Goal: Information Seeking & Learning: Compare options

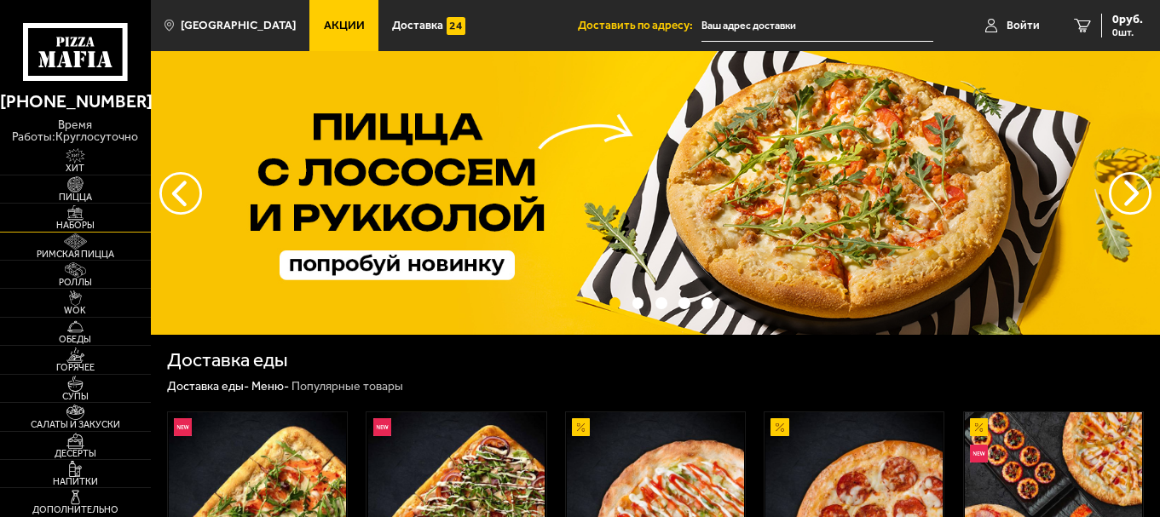
click at [74, 222] on span "Наборы" at bounding box center [75, 225] width 151 height 9
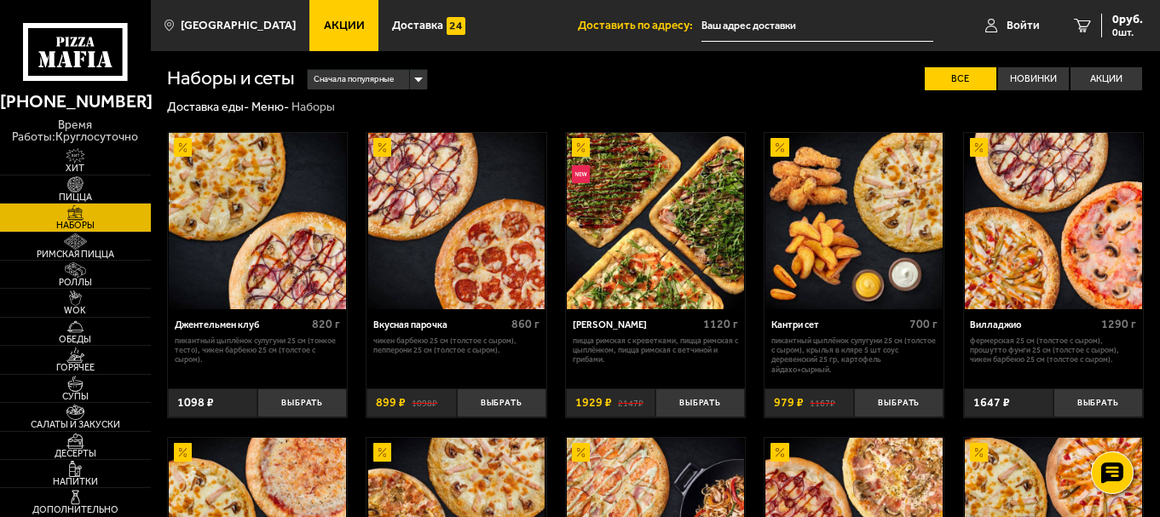
scroll to position [394, 0]
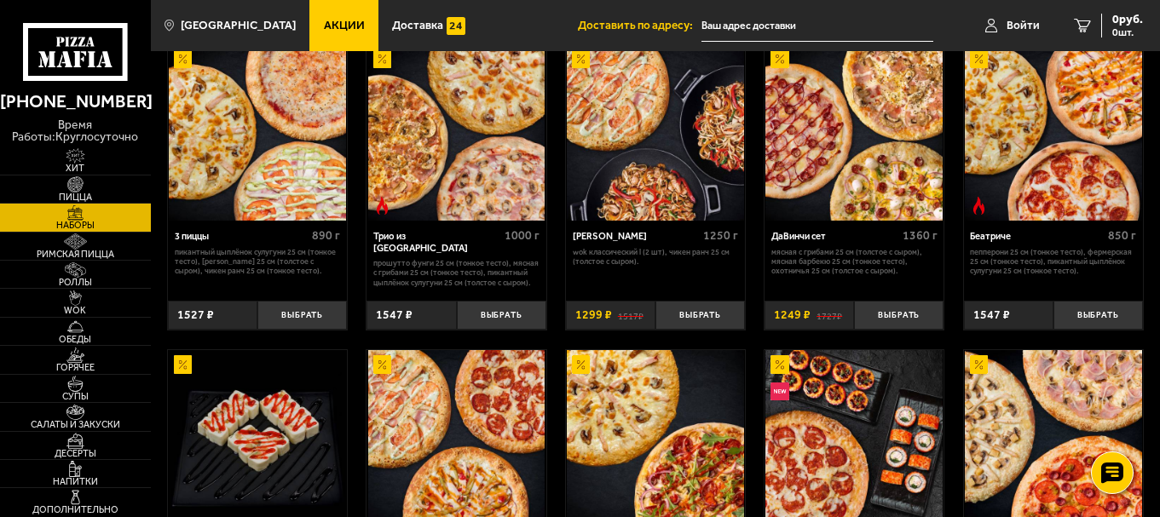
click at [835, 165] on img at bounding box center [853, 132] width 177 height 177
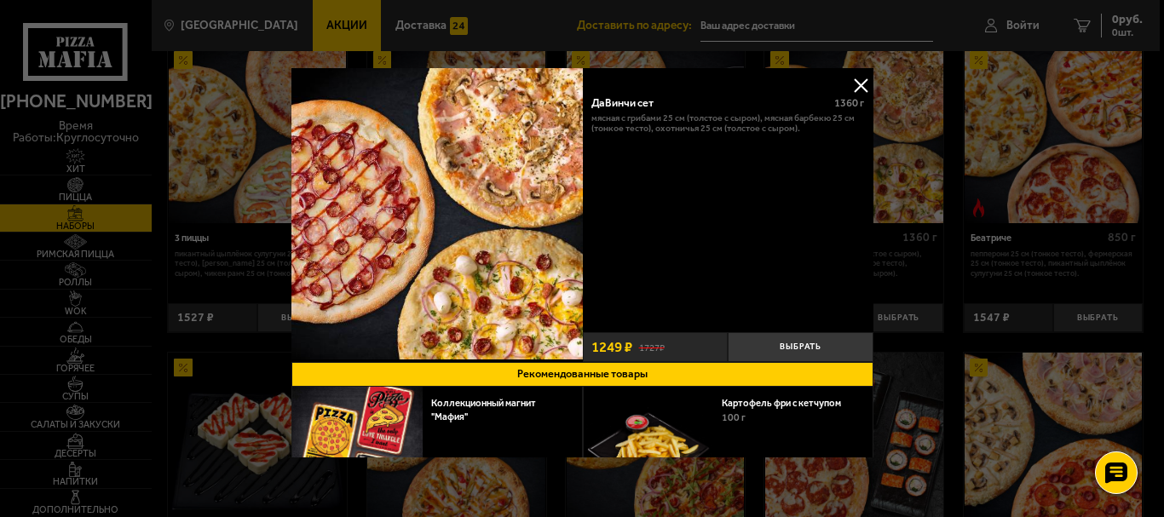
click at [631, 96] on div "ДаВинчи сет" at bounding box center [708, 102] width 232 height 13
copy div "ДаВинчи сет"
click at [848, 83] on button at bounding box center [861, 85] width 26 height 26
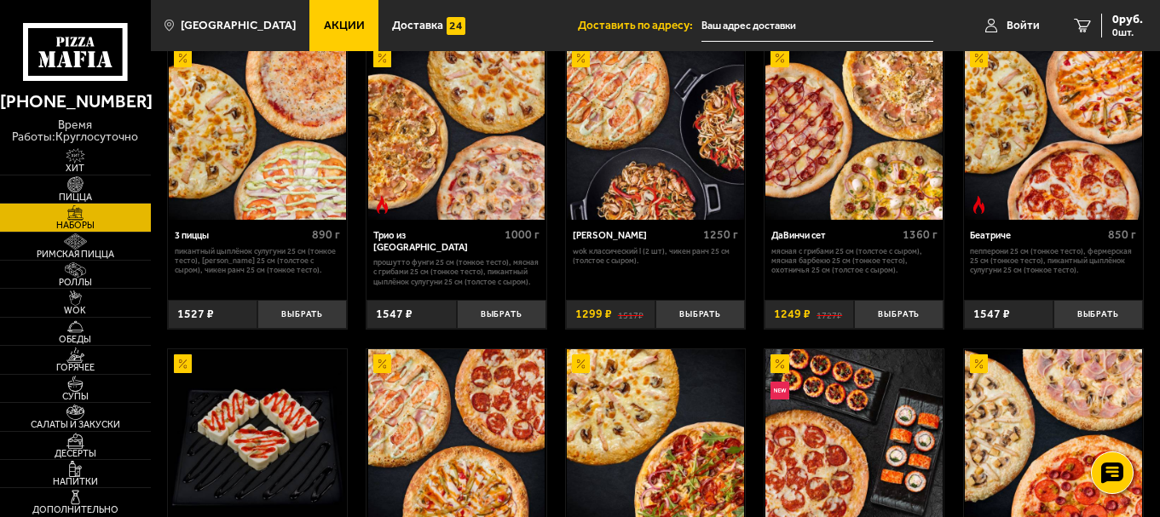
scroll to position [394, 0]
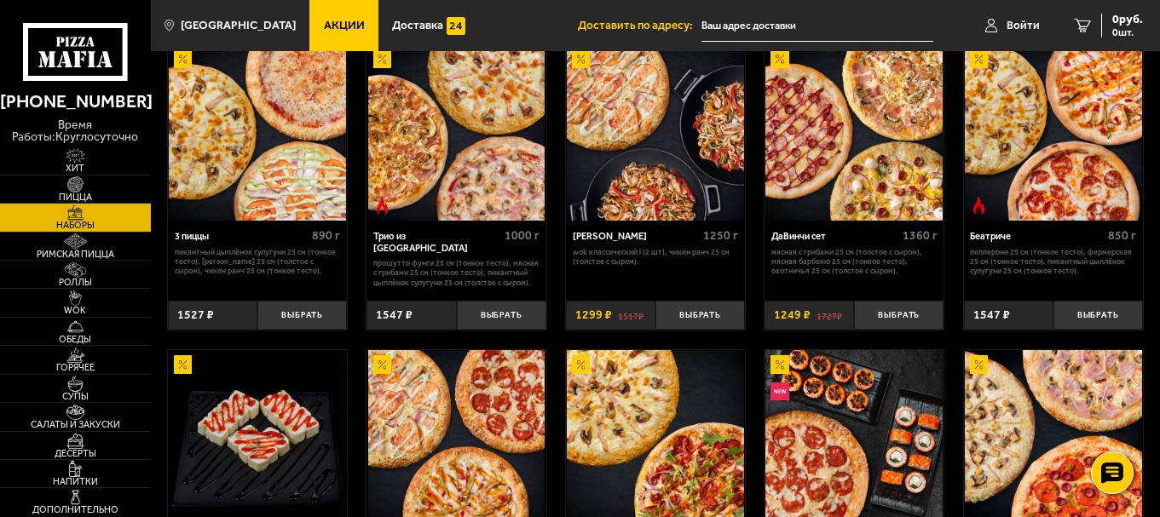
click at [503, 130] on img at bounding box center [456, 132] width 177 height 177
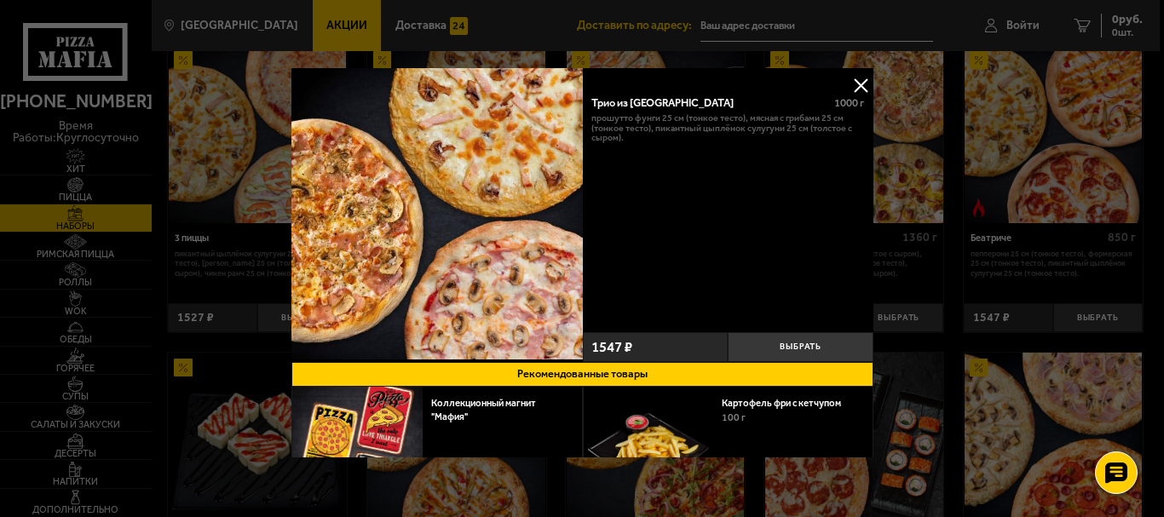
click at [616, 102] on div "Трио из [GEOGRAPHIC_DATA]" at bounding box center [708, 102] width 232 height 13
copy div "Трио из [GEOGRAPHIC_DATA]"
click at [848, 88] on button at bounding box center [861, 85] width 26 height 26
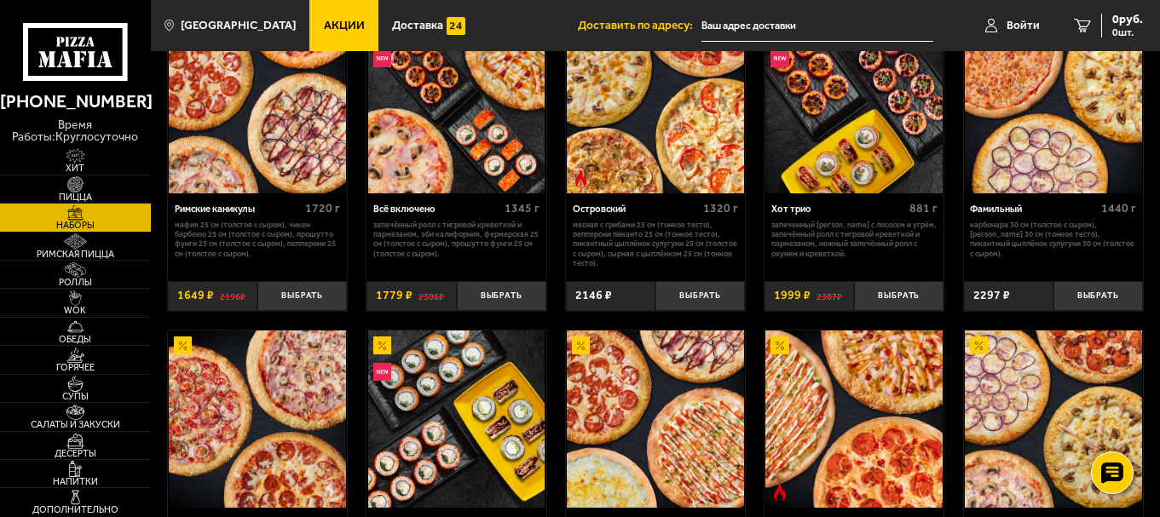
scroll to position [1076, 0]
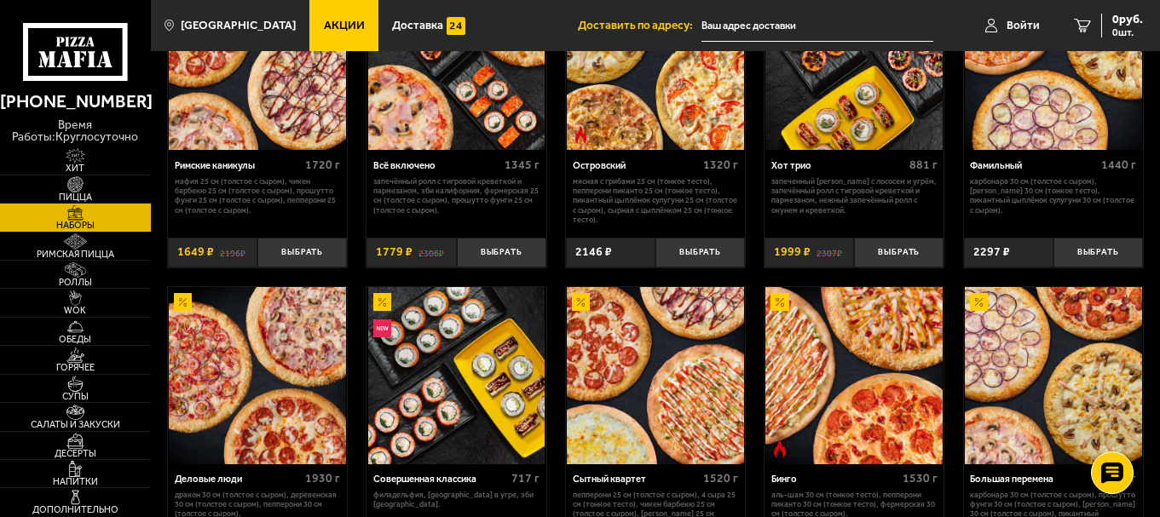
click at [693, 225] on p "Мясная с грибами 25 см (тонкое тесто), Пепперони Пиканто 25 см (тонкое тесто), …" at bounding box center [656, 200] width 166 height 49
click at [664, 123] on img at bounding box center [655, 62] width 177 height 177
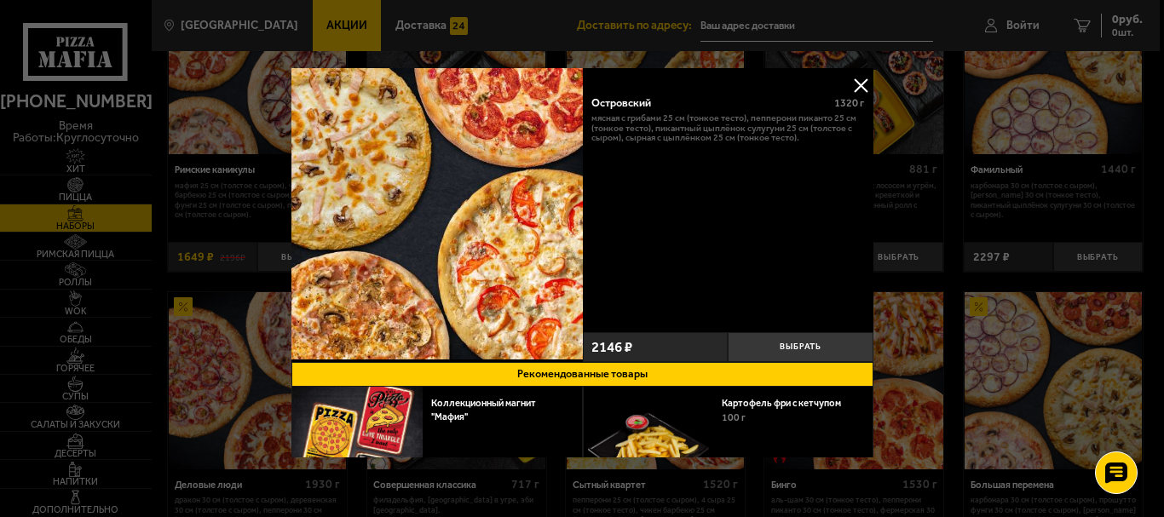
click at [604, 105] on div "Островский" at bounding box center [708, 102] width 232 height 13
copy div "Островский"
click at [857, 78] on button at bounding box center [861, 85] width 26 height 26
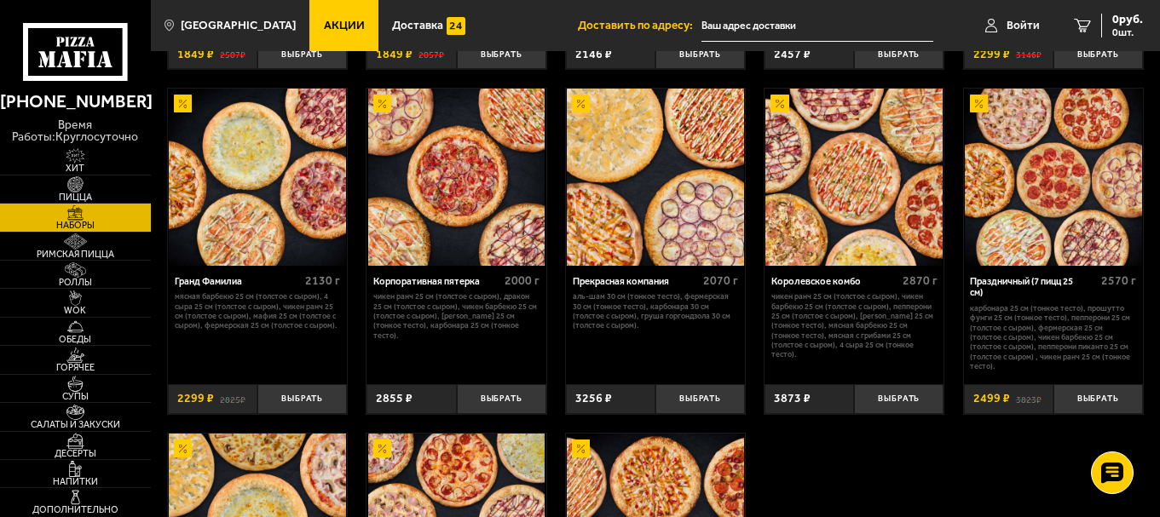
scroll to position [1672, 0]
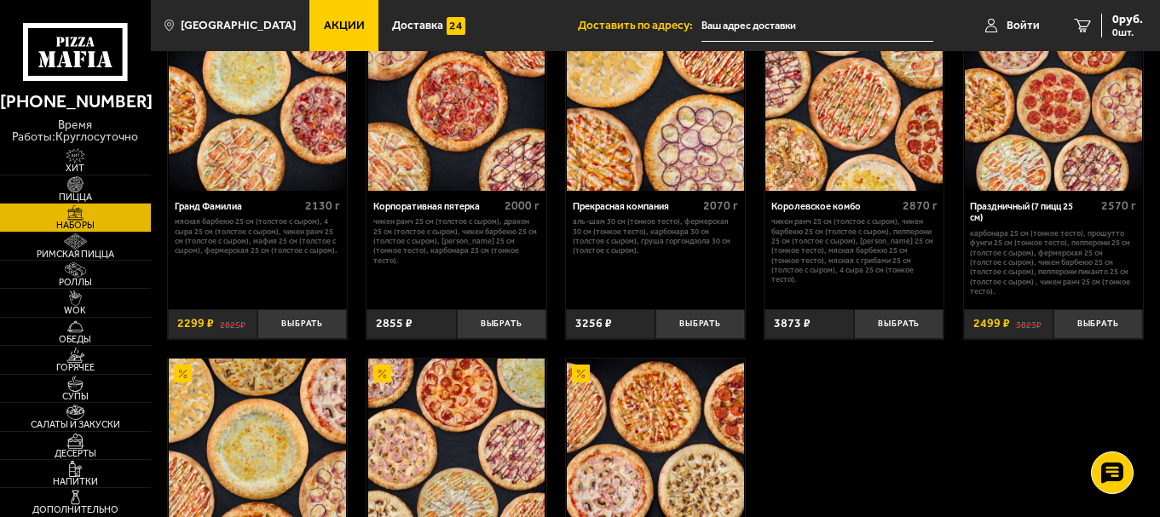
click at [857, 170] on img at bounding box center [853, 102] width 177 height 177
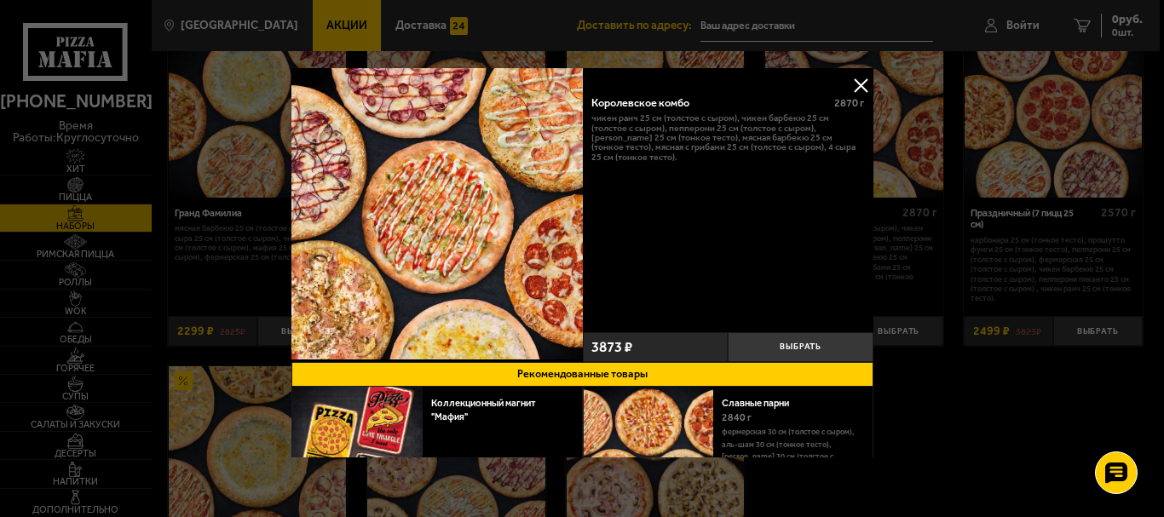
click at [608, 104] on div "Королевское комбо" at bounding box center [708, 102] width 232 height 13
copy div "Королевское комбо"
click at [861, 79] on button at bounding box center [861, 85] width 26 height 26
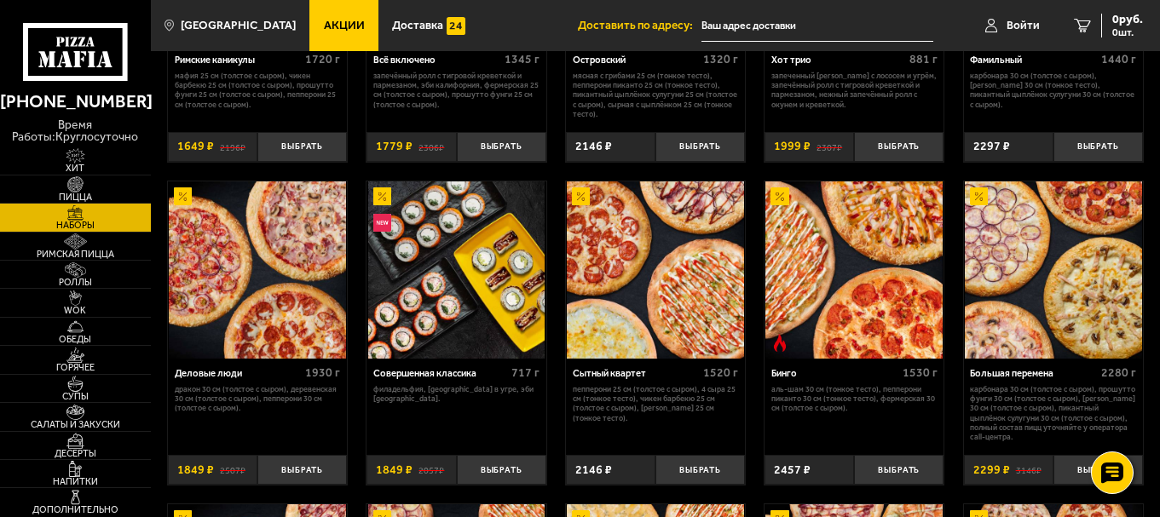
scroll to position [1193, 0]
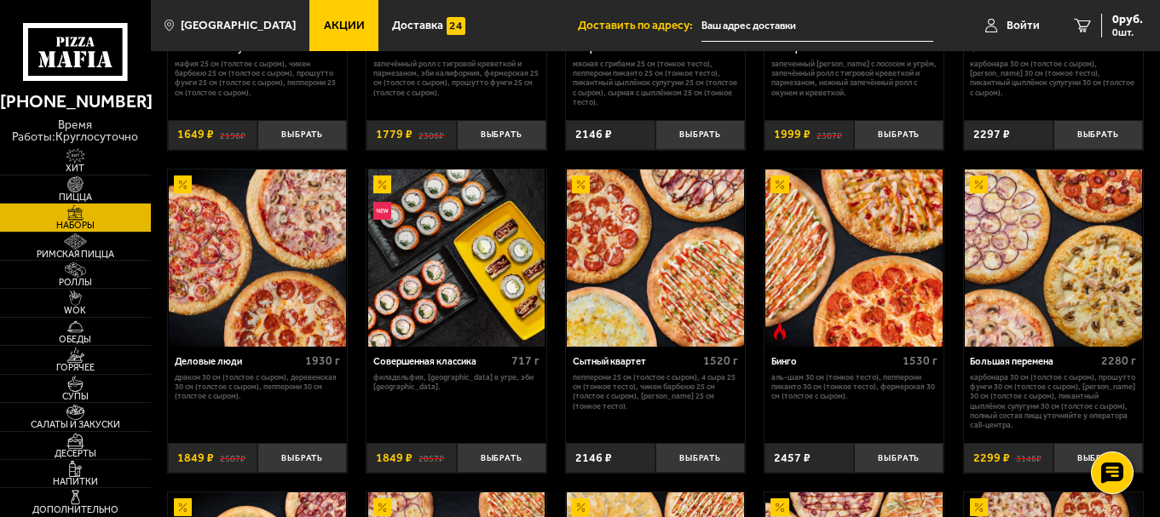
click at [654, 299] on img at bounding box center [655, 258] width 177 height 177
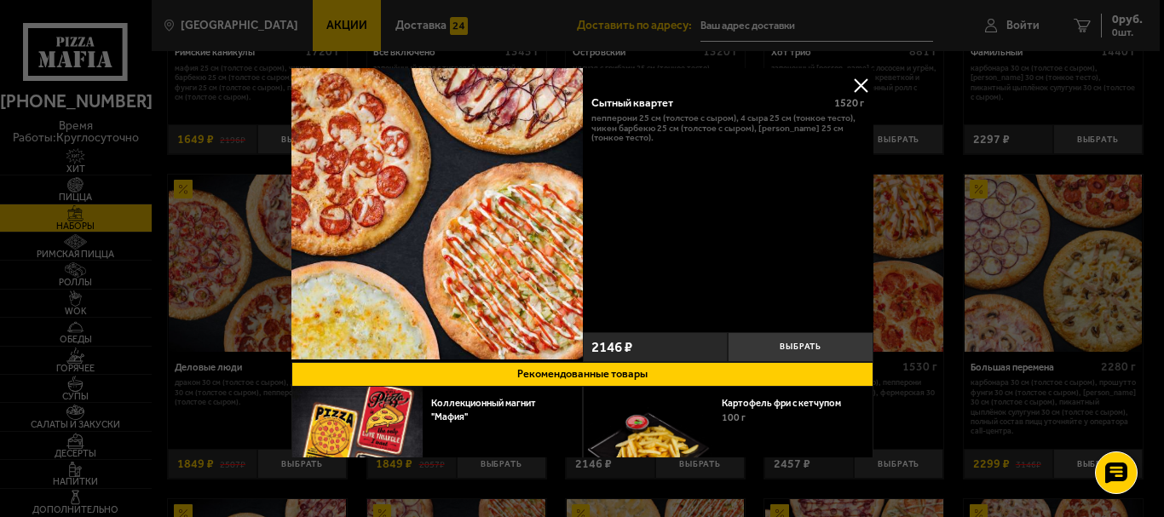
click at [666, 104] on div "Сытный квартет" at bounding box center [708, 102] width 232 height 13
copy div "Сытный квартет"
click at [859, 83] on button at bounding box center [861, 85] width 26 height 26
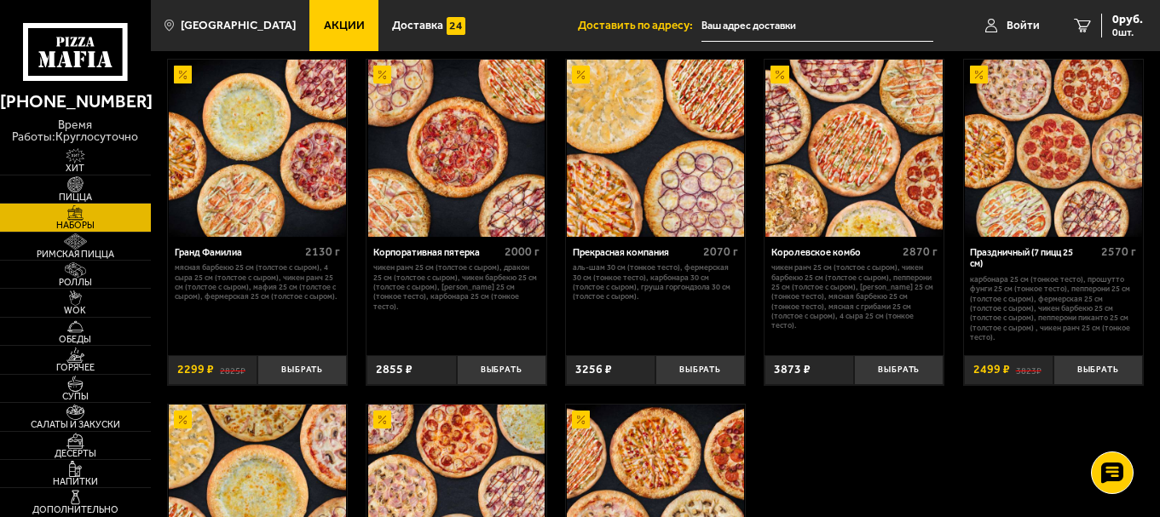
scroll to position [1619, 0]
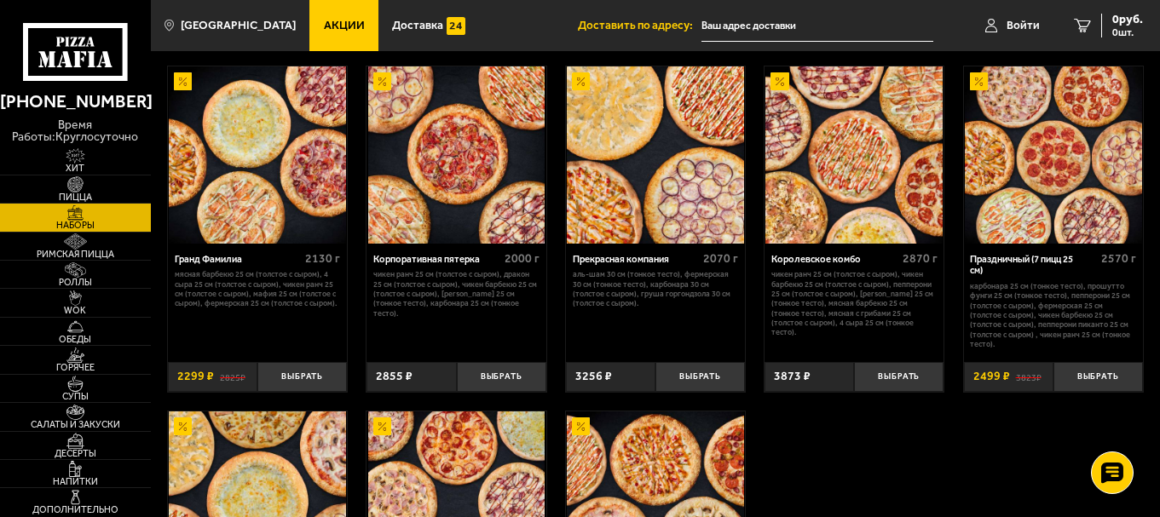
click at [517, 154] on img at bounding box center [456, 154] width 177 height 177
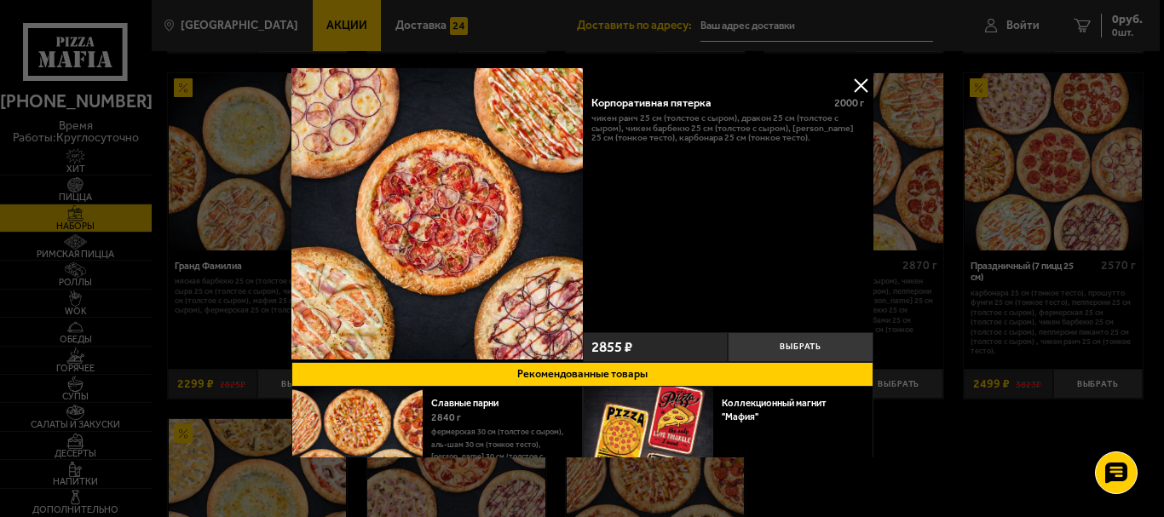
click at [681, 106] on div "Корпоративная пятерка" at bounding box center [708, 102] width 232 height 13
copy div "Корпоративная пятерка"
click at [849, 89] on button at bounding box center [861, 85] width 26 height 26
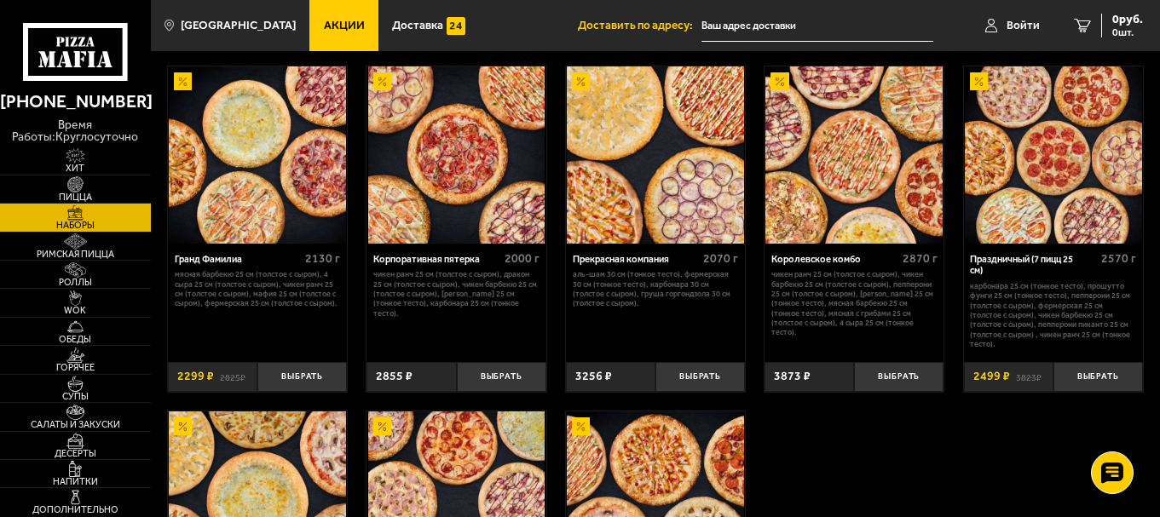
click at [839, 171] on img at bounding box center [853, 154] width 177 height 177
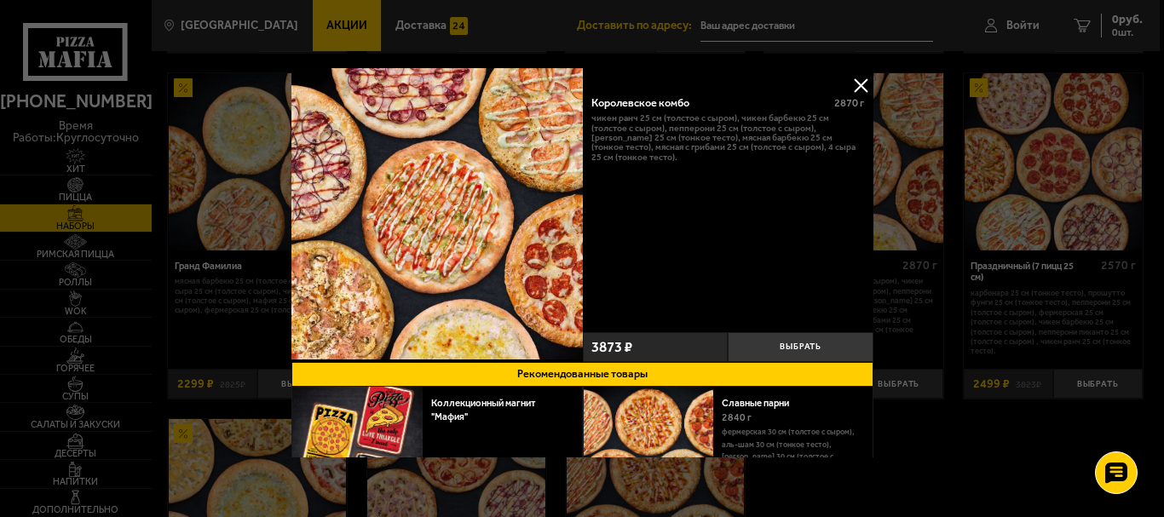
click at [648, 107] on div "Королевское комбо" at bounding box center [708, 102] width 232 height 13
click at [1035, 127] on div at bounding box center [582, 258] width 1164 height 517
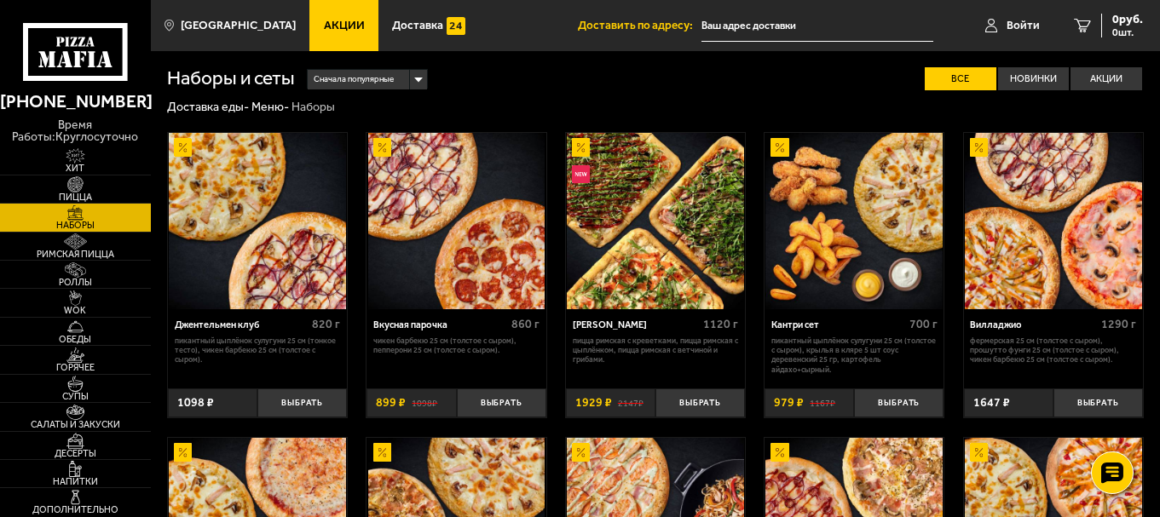
click at [830, 249] on img at bounding box center [853, 221] width 177 height 177
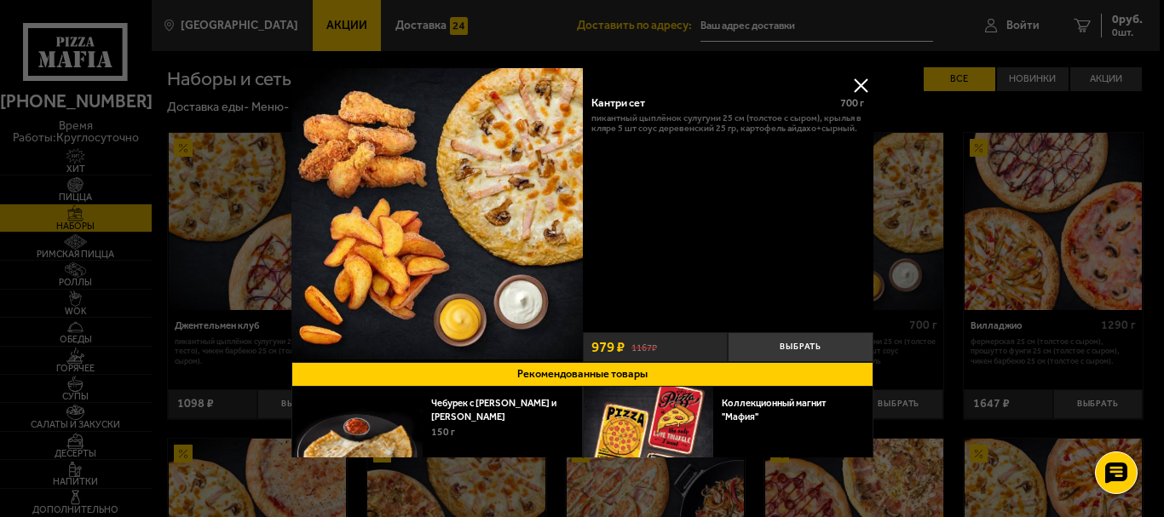
click at [632, 102] on div "Кантри сет" at bounding box center [711, 102] width 238 height 13
copy div "Кантри сет"
click at [857, 84] on button at bounding box center [861, 85] width 26 height 26
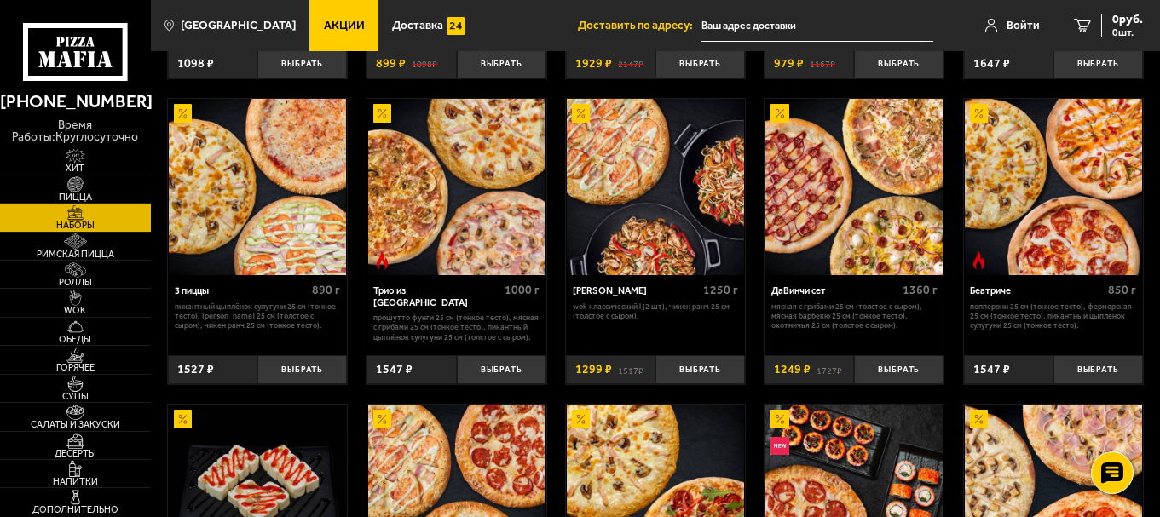
scroll to position [341, 0]
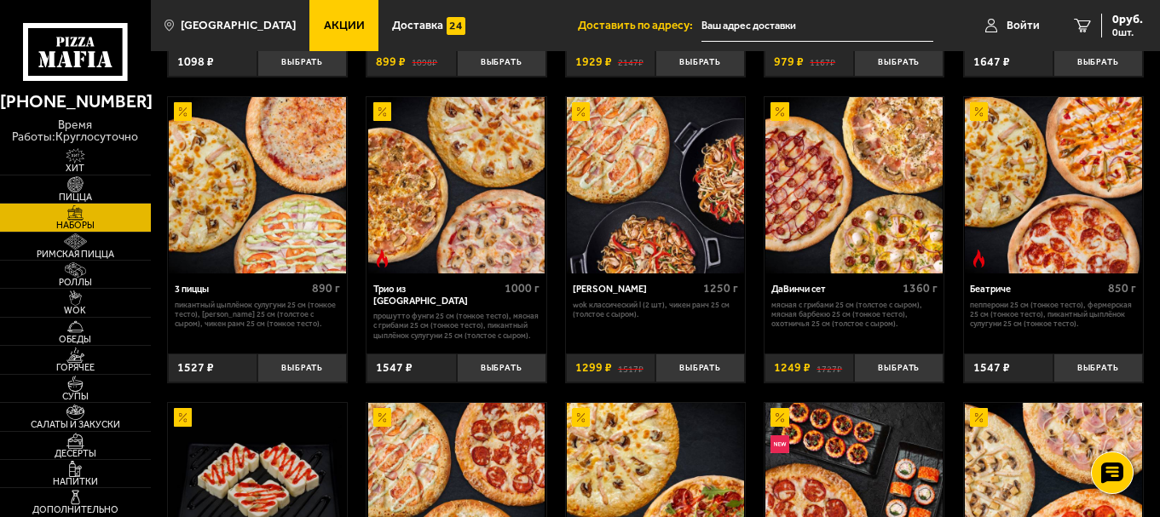
click at [267, 187] on img at bounding box center [257, 185] width 177 height 177
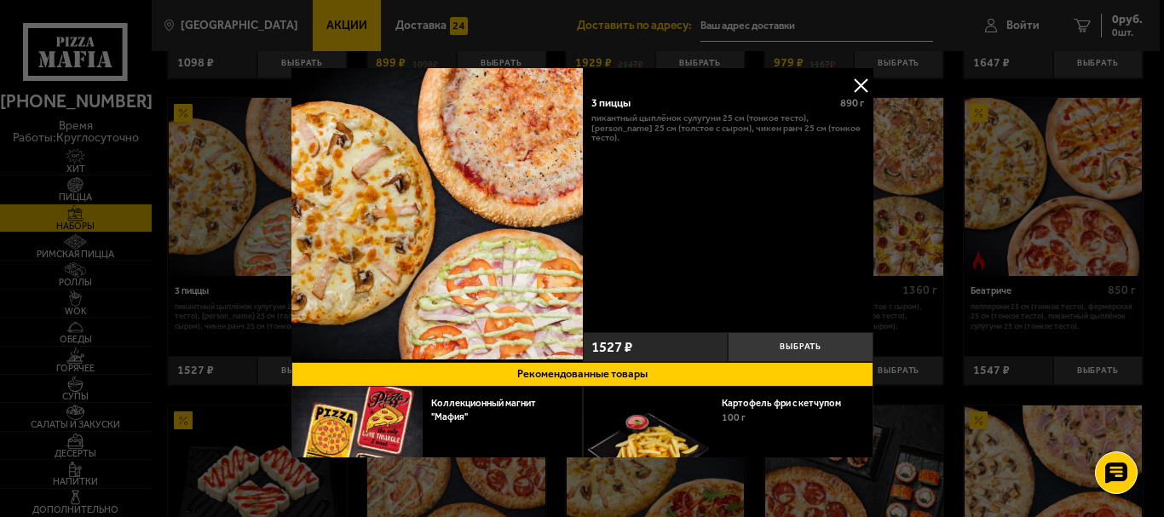
click at [592, 105] on div "3 пиццы" at bounding box center [711, 102] width 238 height 13
click at [601, 101] on div "3 пиццы" at bounding box center [711, 102] width 238 height 13
copy div "3 пиццы"
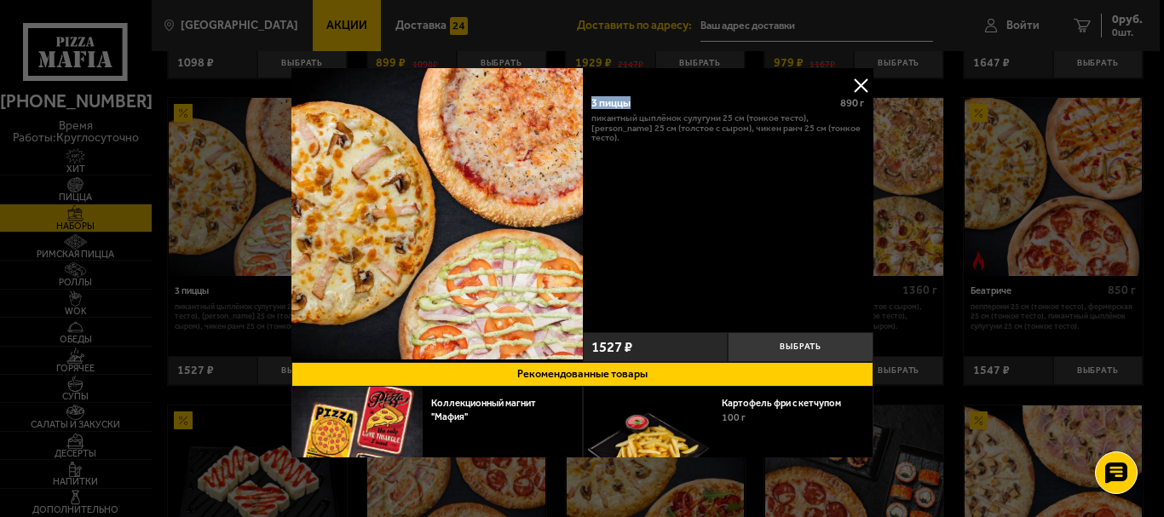
click at [926, 78] on div at bounding box center [582, 258] width 1164 height 517
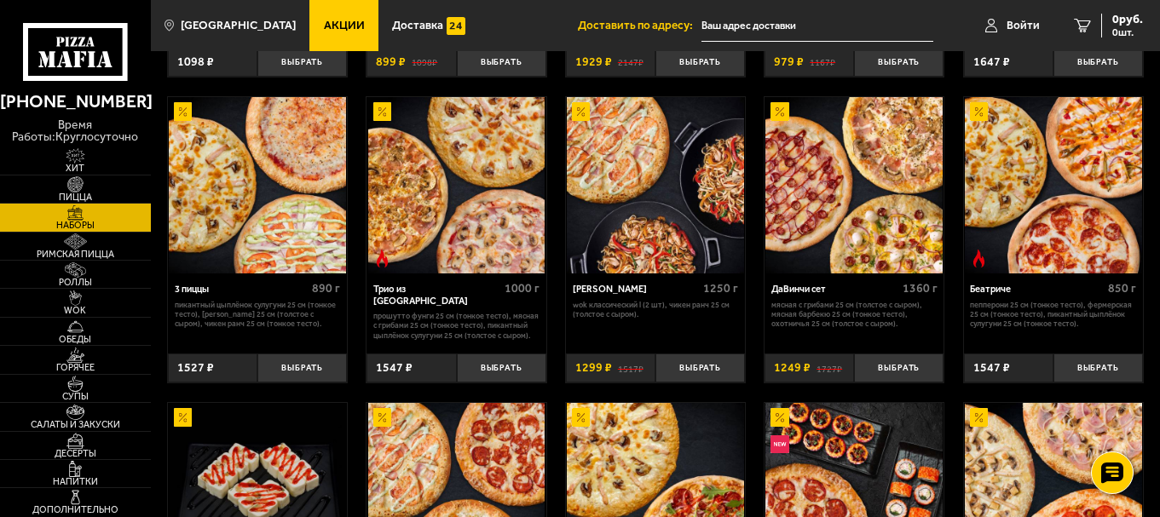
click at [493, 191] on img at bounding box center [456, 185] width 177 height 177
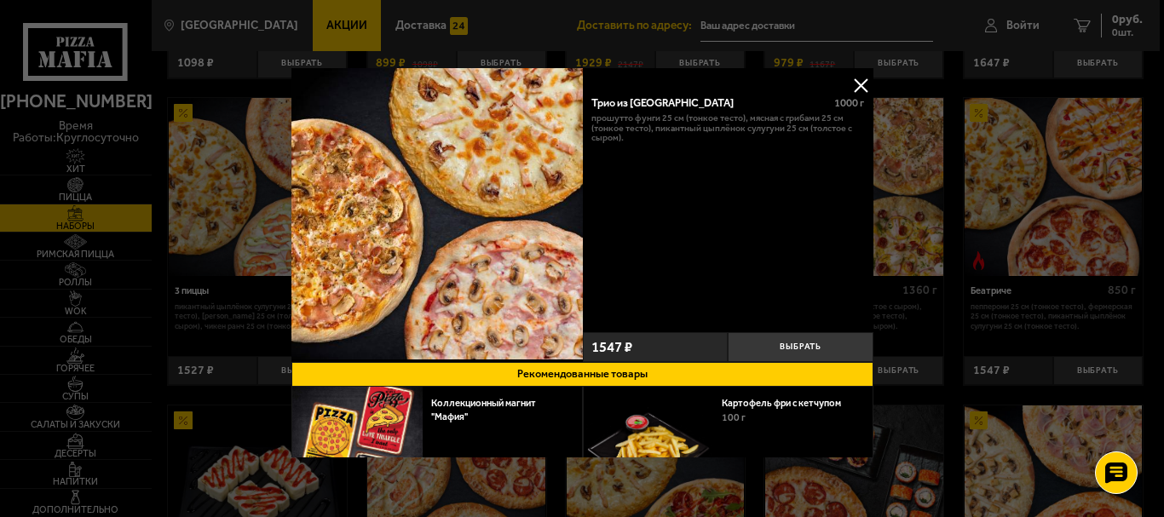
click at [628, 101] on div "Трио из [GEOGRAPHIC_DATA]" at bounding box center [708, 102] width 232 height 13
copy div "Трио из [GEOGRAPHIC_DATA]"
click at [949, 122] on div at bounding box center [582, 258] width 1164 height 517
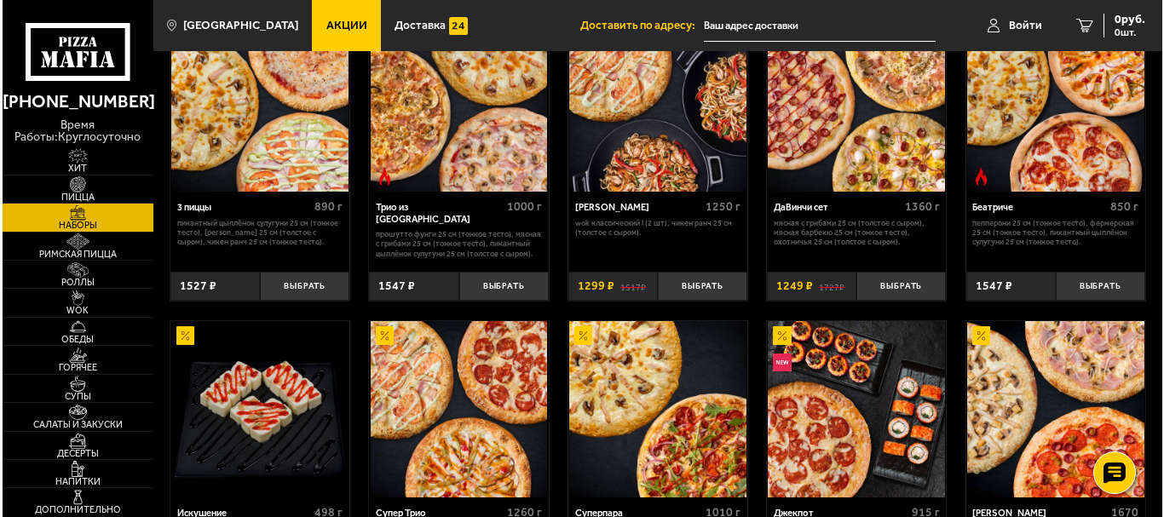
scroll to position [426, 0]
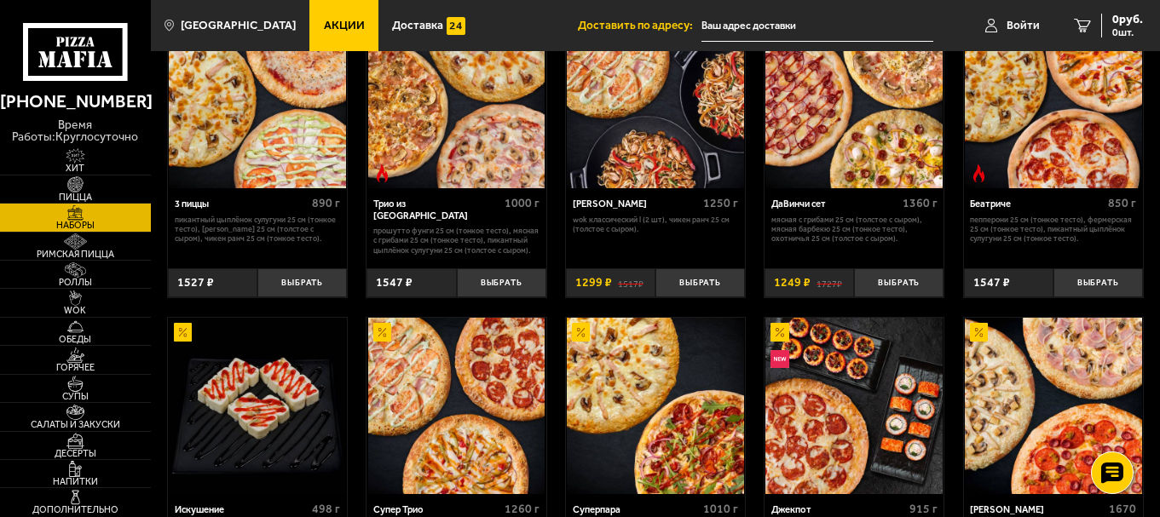
click at [1003, 127] on img at bounding box center [1053, 100] width 177 height 177
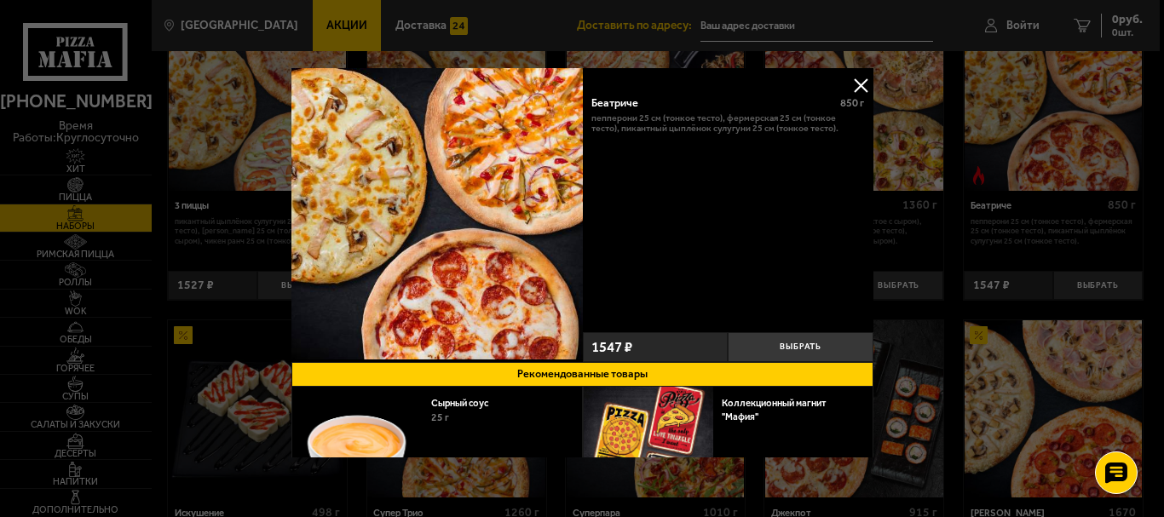
click at [593, 100] on div "Беатриче" at bounding box center [711, 102] width 238 height 13
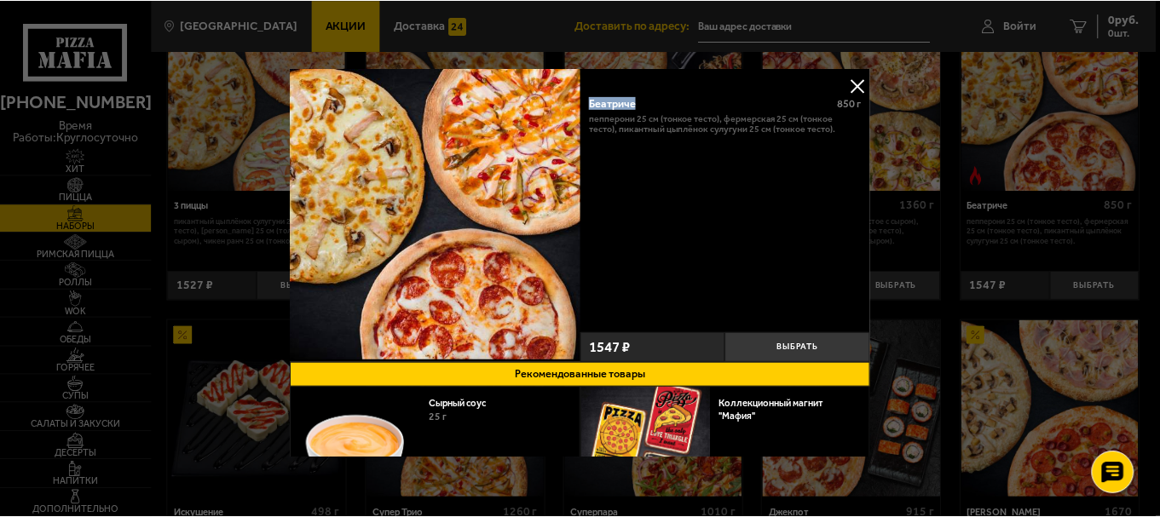
scroll to position [83, 0]
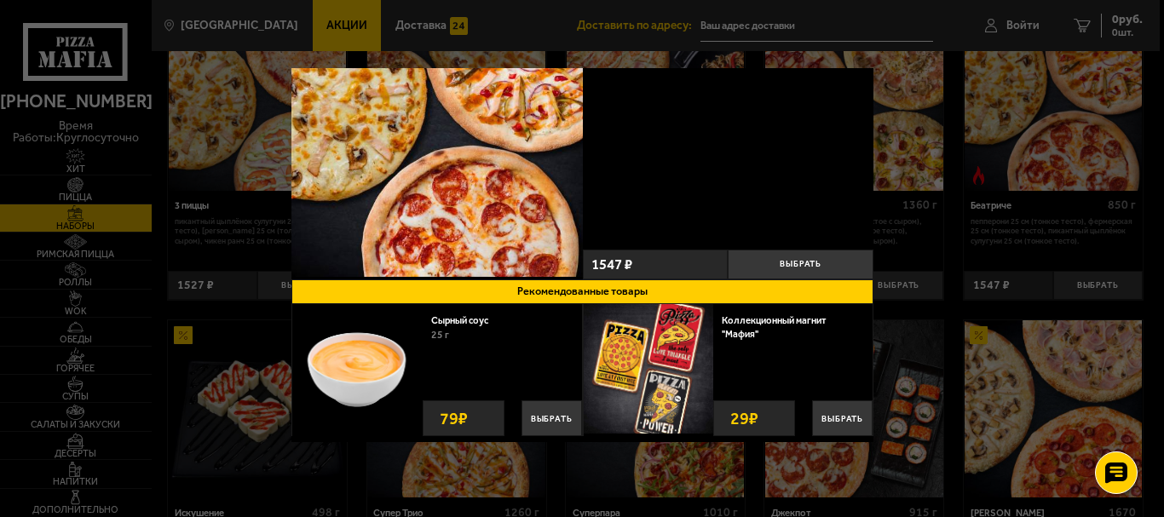
click at [949, 174] on div at bounding box center [582, 258] width 1164 height 517
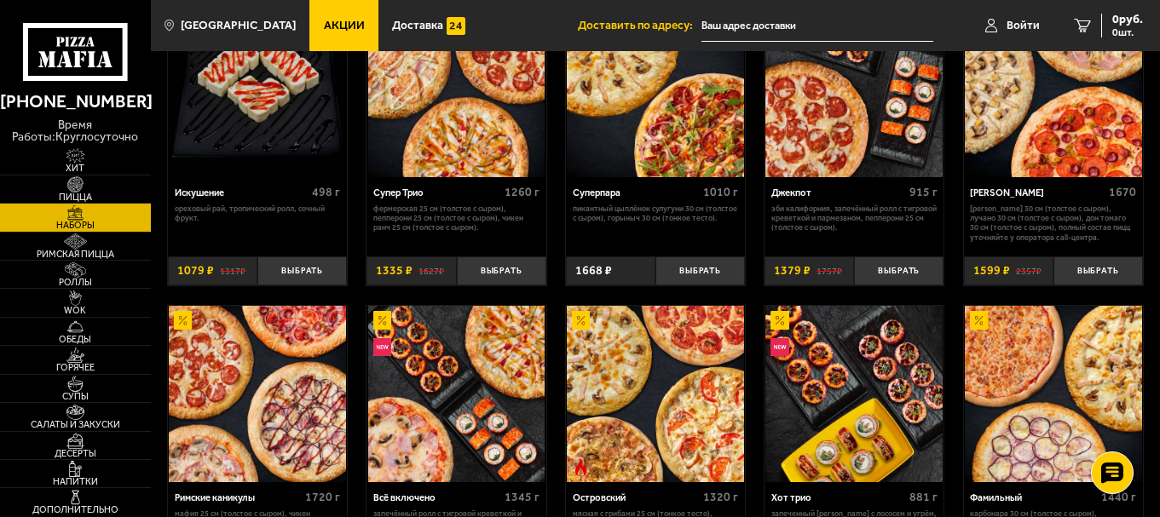
scroll to position [767, 0]
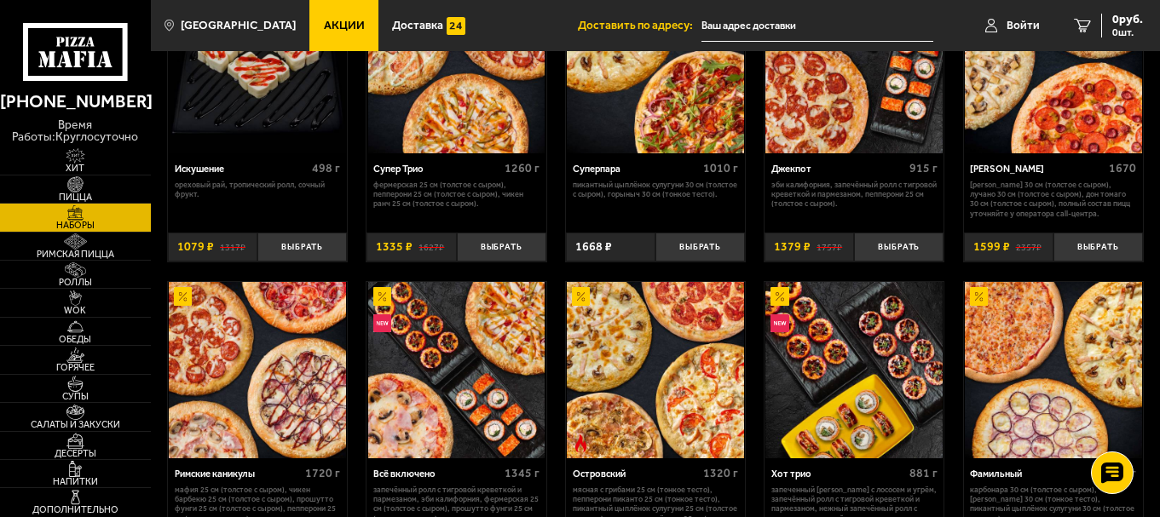
click at [654, 88] on img at bounding box center [655, 65] width 177 height 177
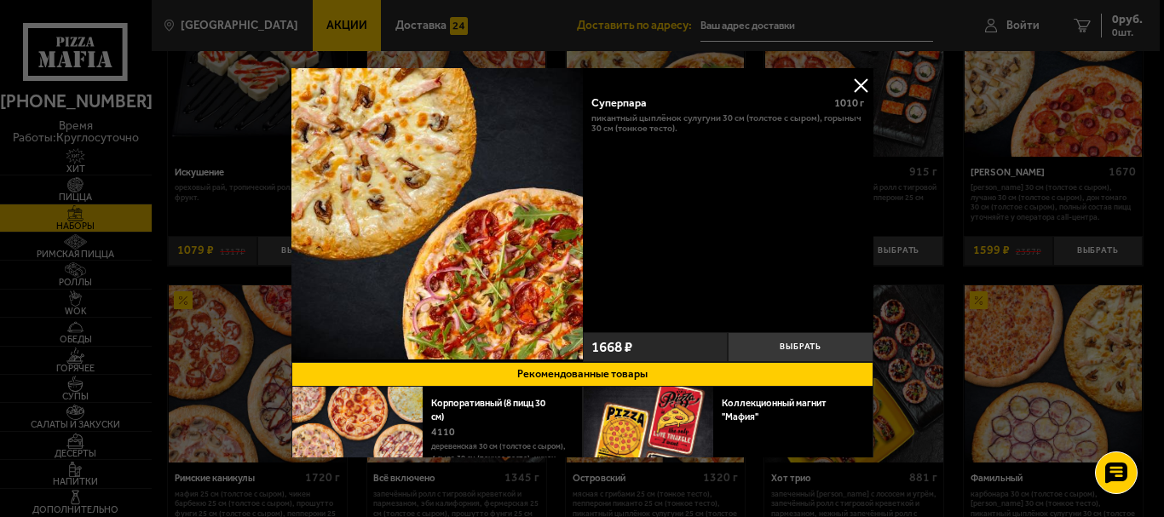
click at [623, 107] on div "Суперпара" at bounding box center [708, 102] width 232 height 13
copy div "Суперпара"
click at [878, 188] on div at bounding box center [582, 258] width 1164 height 517
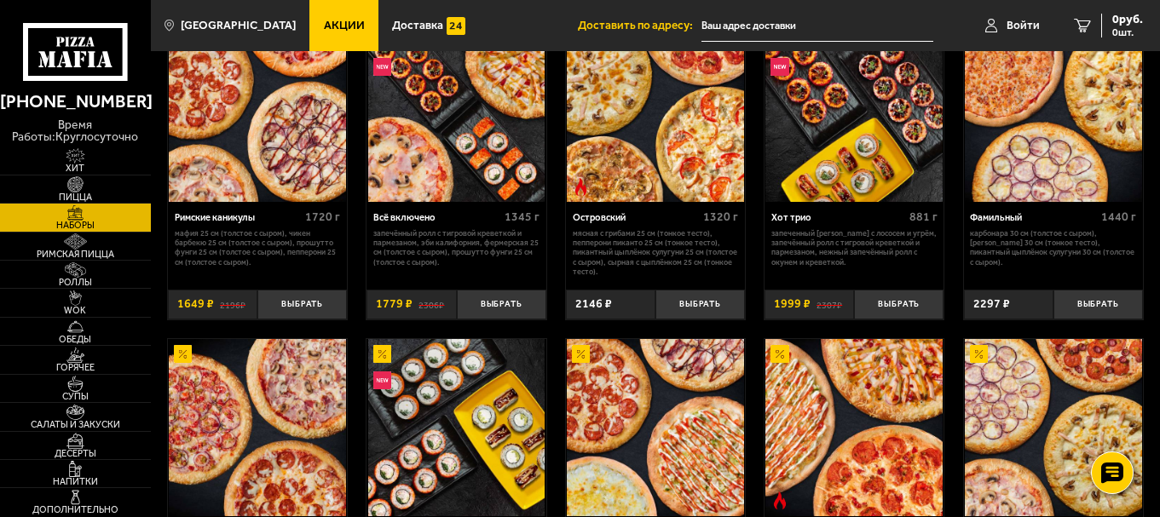
scroll to position [1023, 0]
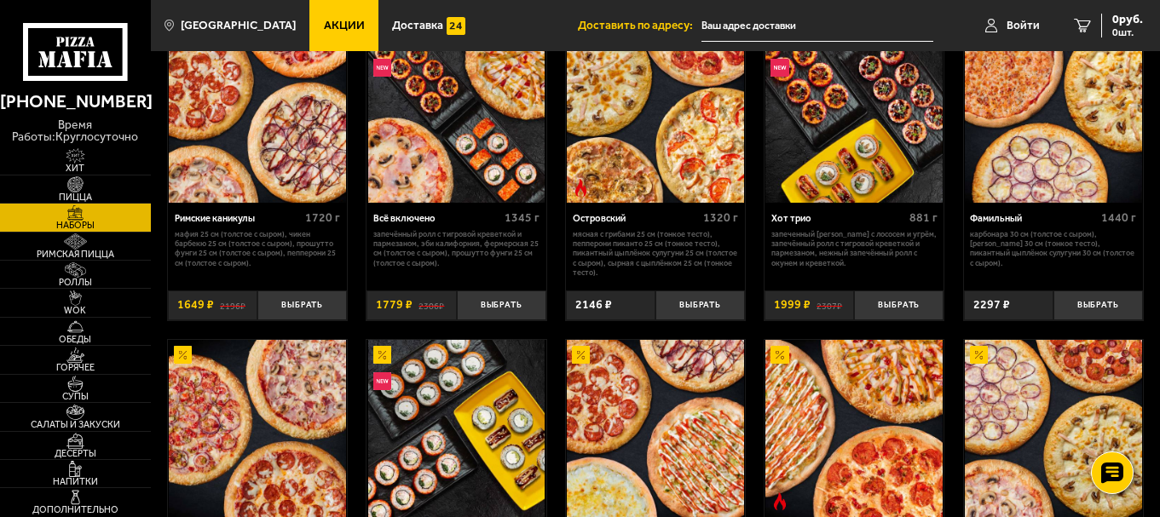
click at [707, 141] on img at bounding box center [655, 114] width 177 height 177
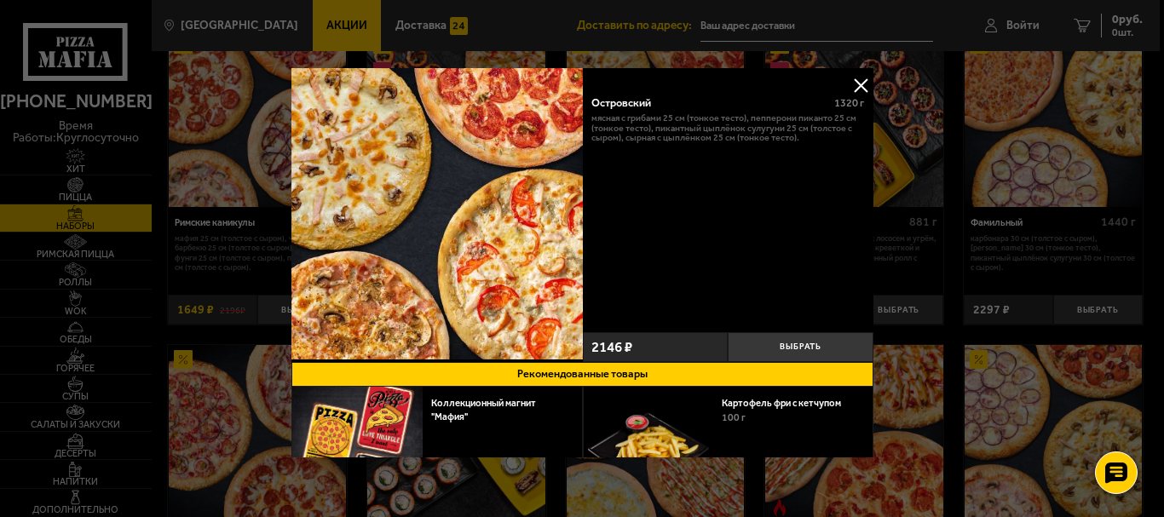
click at [634, 106] on div "Островский" at bounding box center [708, 102] width 232 height 13
click at [862, 196] on div "Островский 1320 г Мясная с грибами 25 см (тонкое тесто), Пепперони Пиканто 25 с…" at bounding box center [727, 205] width 291 height 241
click at [963, 239] on div at bounding box center [582, 258] width 1164 height 517
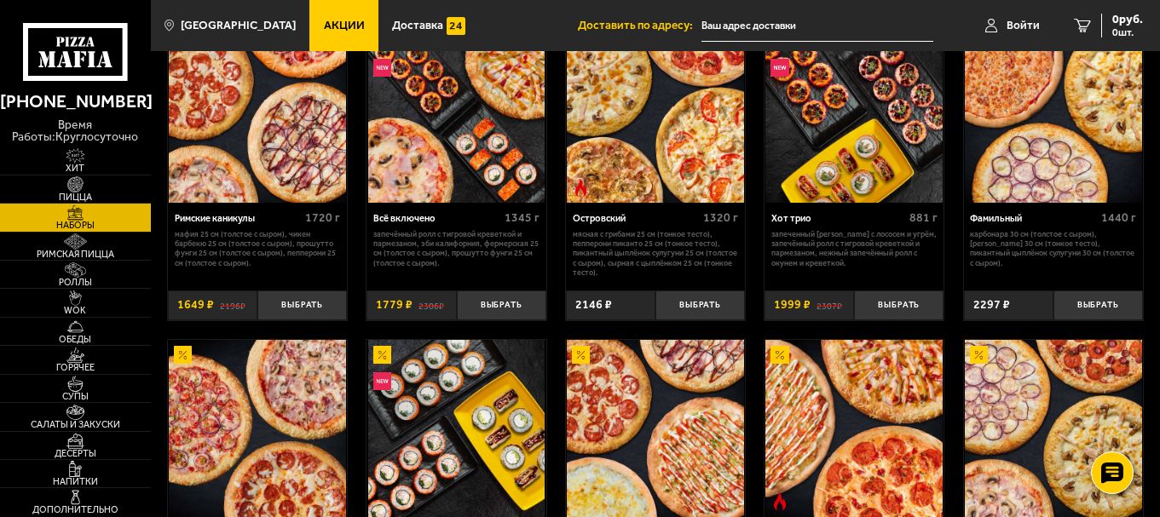
click at [999, 115] on img at bounding box center [1053, 114] width 177 height 177
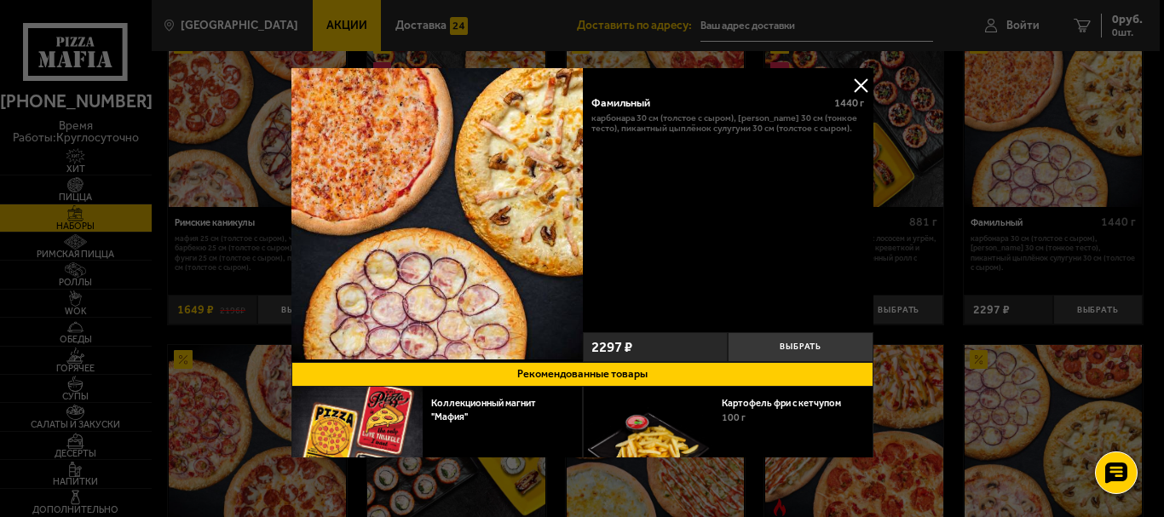
click at [607, 113] on p "Карбонара 30 см (толстое с сыром), [PERSON_NAME] 30 см (тонкое тесто), Пикантны…" at bounding box center [728, 123] width 273 height 20
click at [609, 101] on div "Фамильный" at bounding box center [708, 102] width 232 height 13
click at [996, 189] on div at bounding box center [582, 258] width 1164 height 517
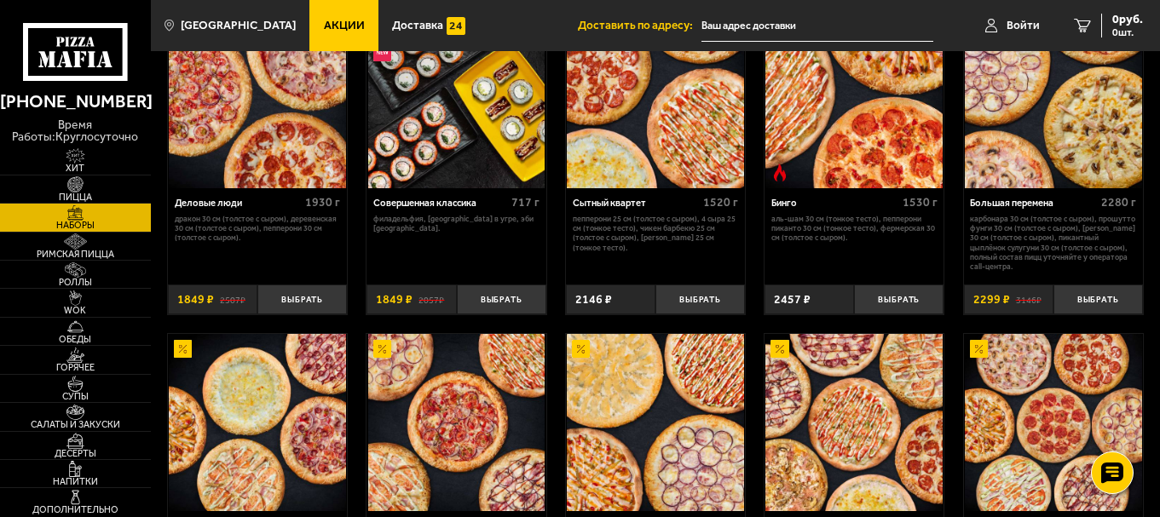
scroll to position [1364, 0]
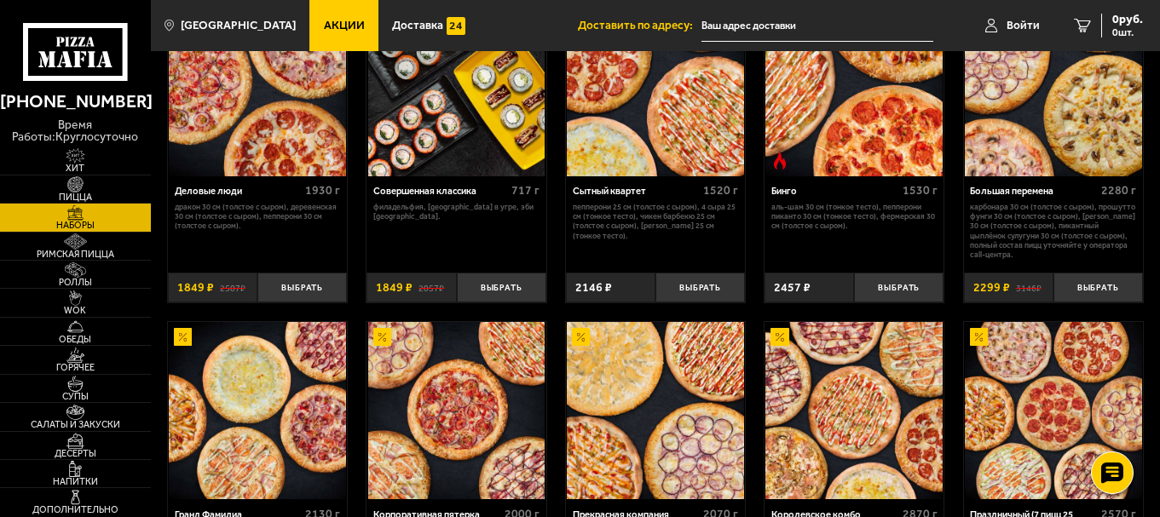
click at [1022, 99] on img at bounding box center [1053, 87] width 177 height 177
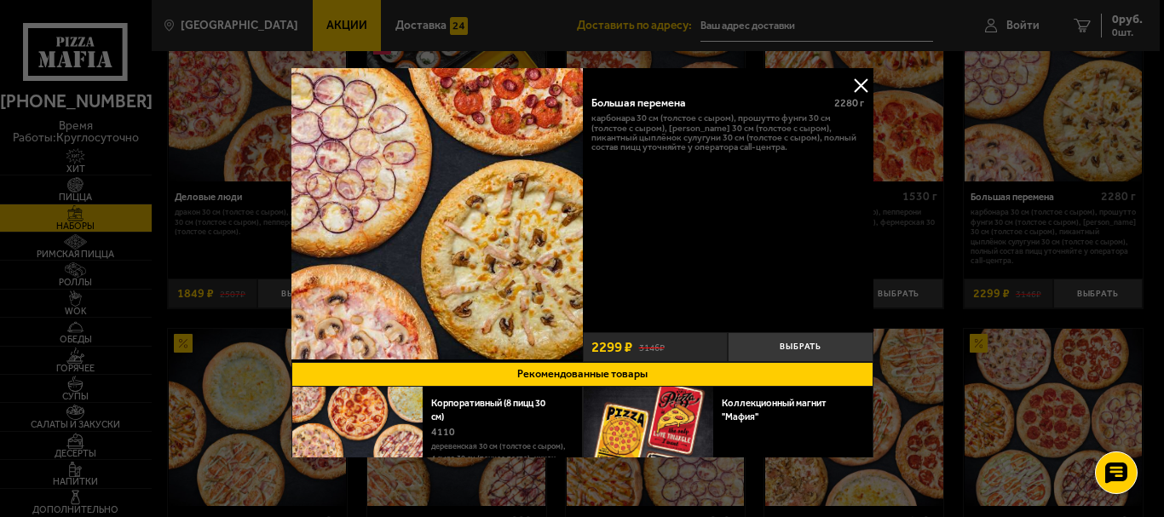
click at [623, 104] on div "Большая перемена" at bounding box center [708, 102] width 232 height 13
click at [1030, 253] on div at bounding box center [582, 258] width 1164 height 517
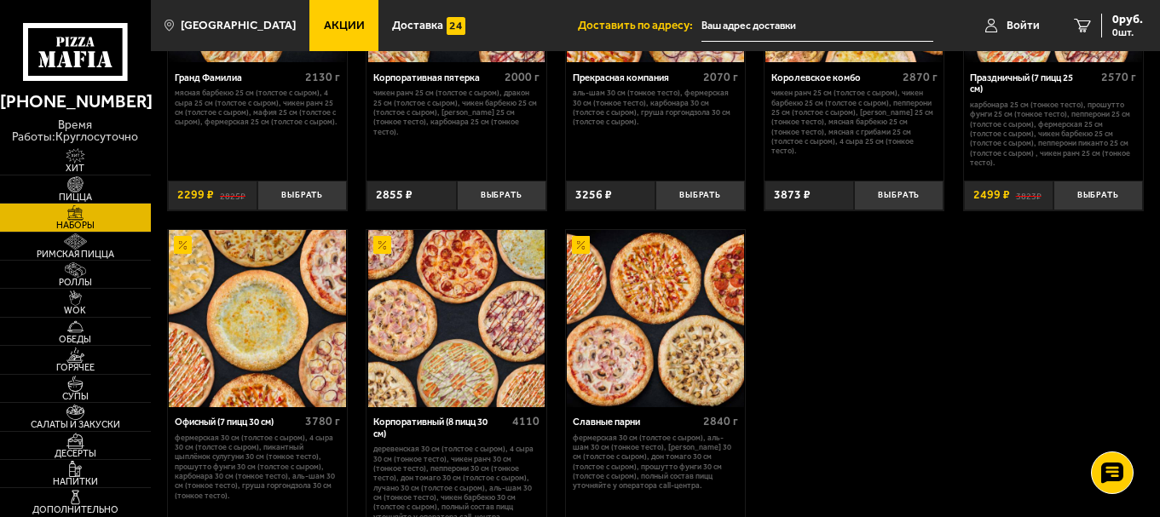
scroll to position [1960, 0]
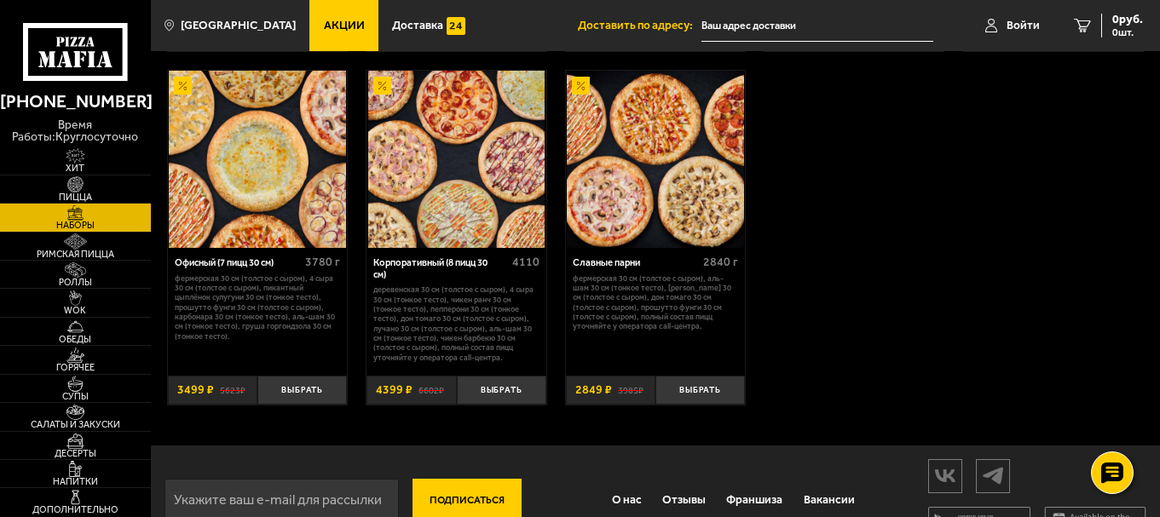
click at [344, 202] on img at bounding box center [257, 159] width 177 height 177
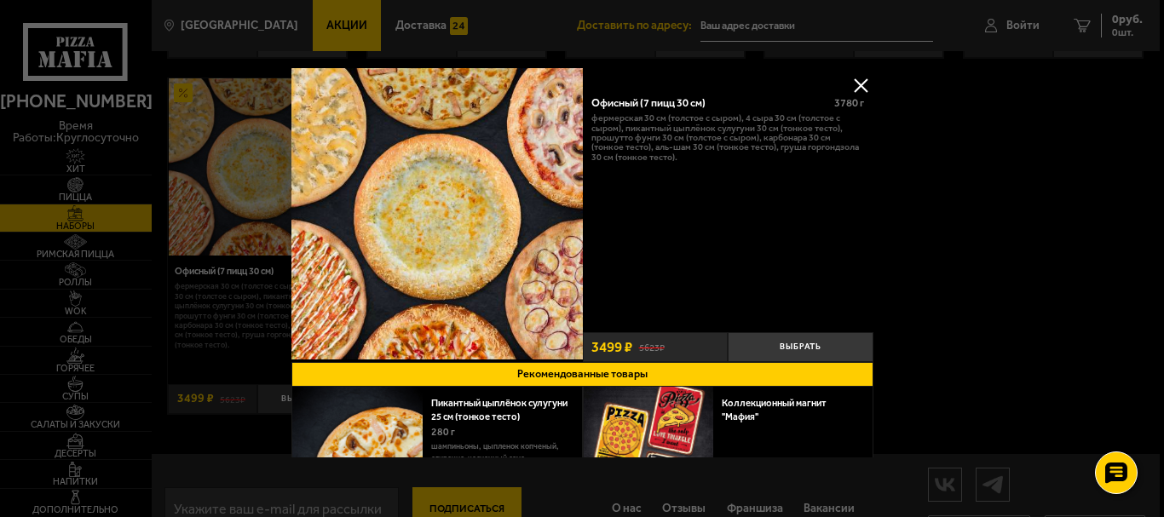
click at [603, 101] on div "Офисный (7 пицц 30 см)" at bounding box center [708, 102] width 232 height 13
click at [848, 88] on button at bounding box center [861, 85] width 26 height 26
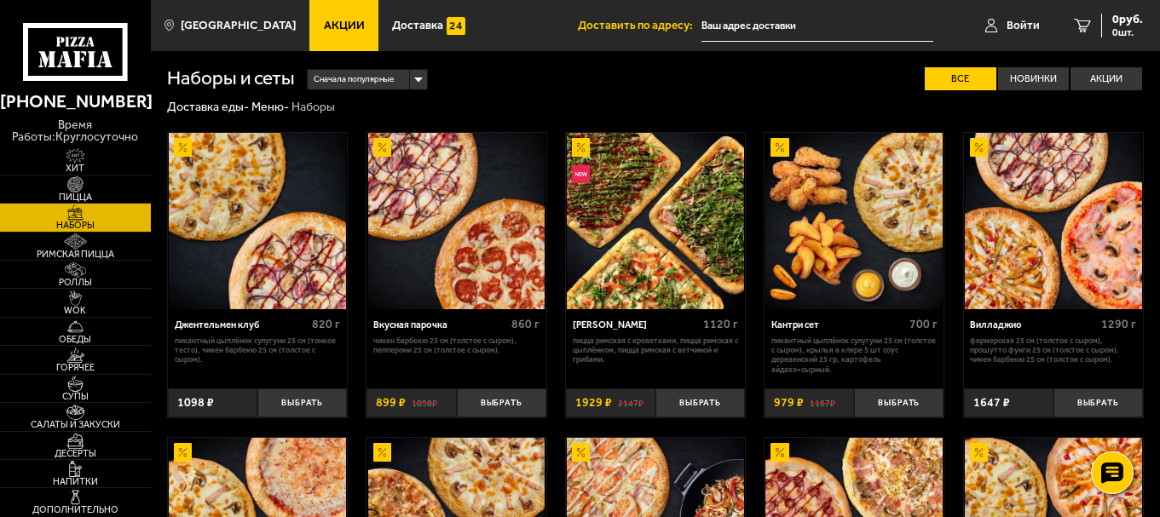
click at [244, 232] on img at bounding box center [257, 221] width 177 height 177
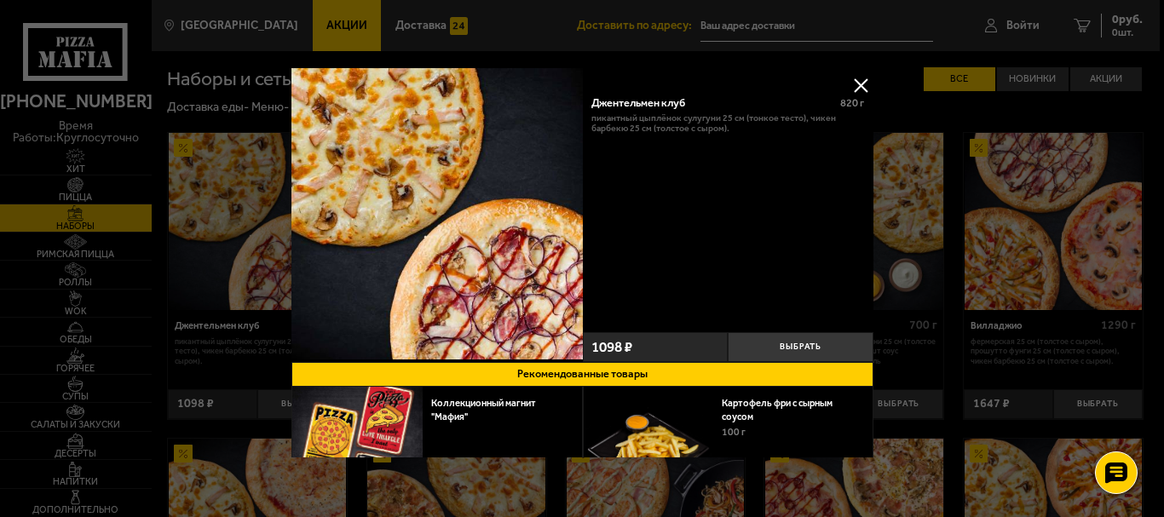
click at [638, 97] on div "Джентельмен клуб" at bounding box center [711, 102] width 238 height 13
click at [992, 141] on div at bounding box center [582, 258] width 1164 height 517
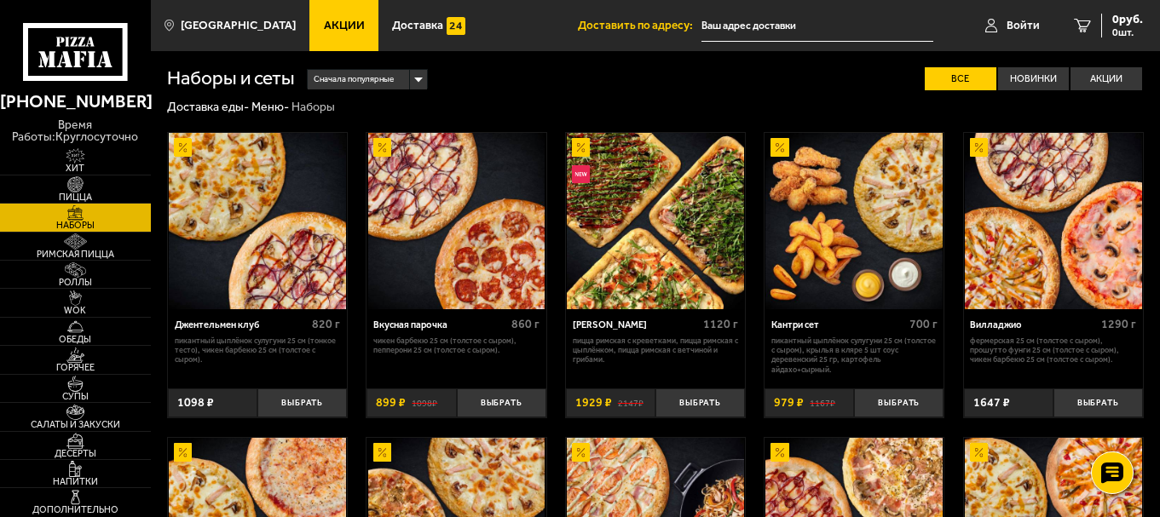
click at [1030, 194] on img at bounding box center [1053, 221] width 177 height 177
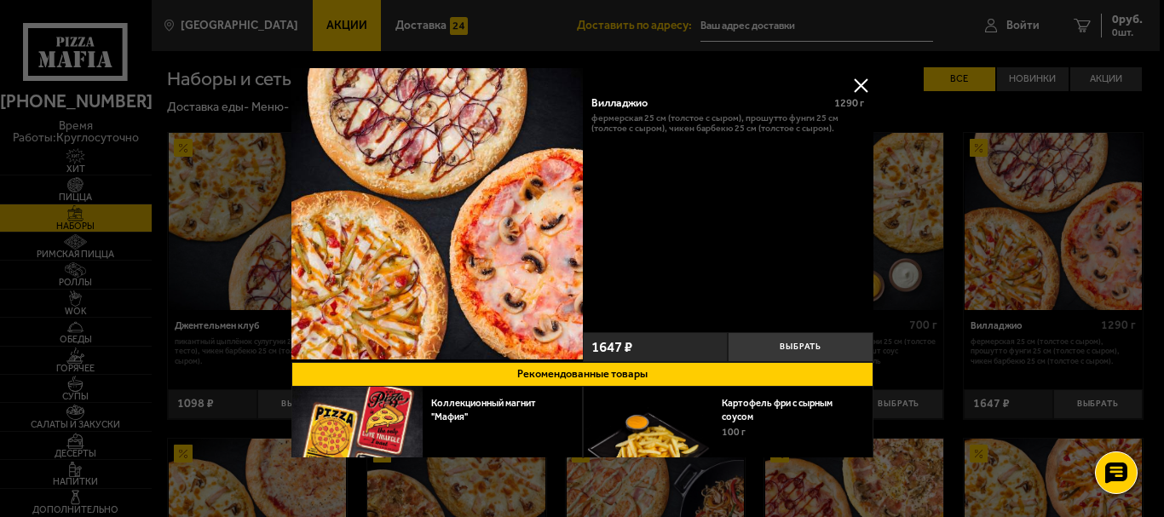
click at [603, 101] on div "Вилладжио" at bounding box center [708, 102] width 232 height 13
click at [1041, 199] on div at bounding box center [582, 258] width 1164 height 517
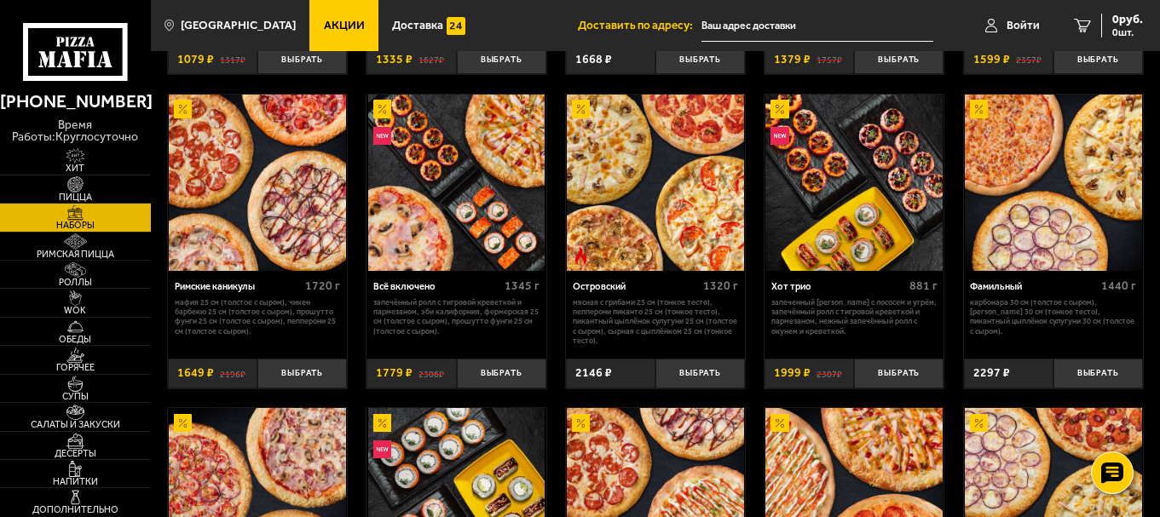
scroll to position [1023, 0]
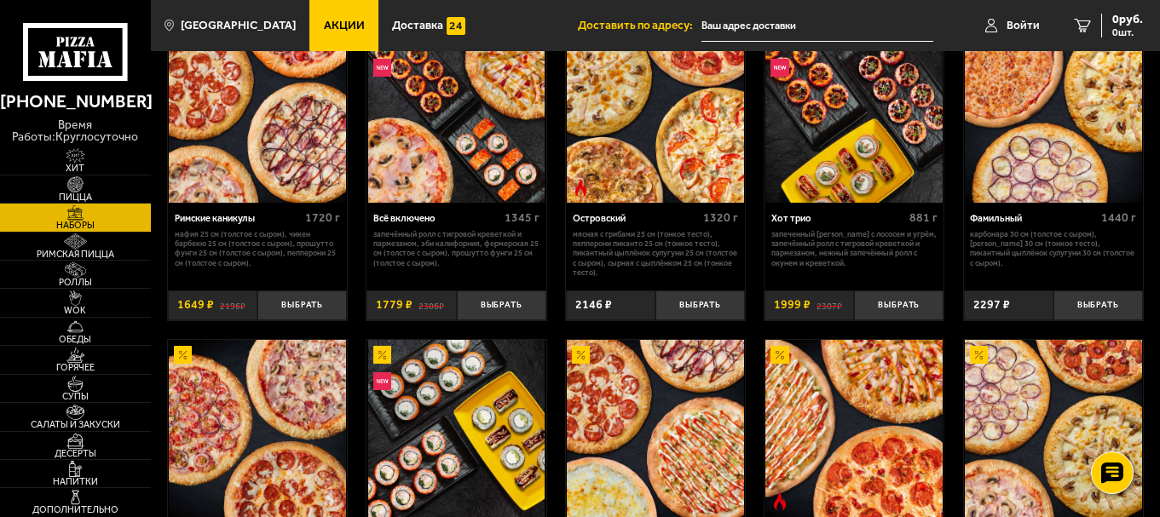
click at [235, 137] on img at bounding box center [257, 114] width 177 height 177
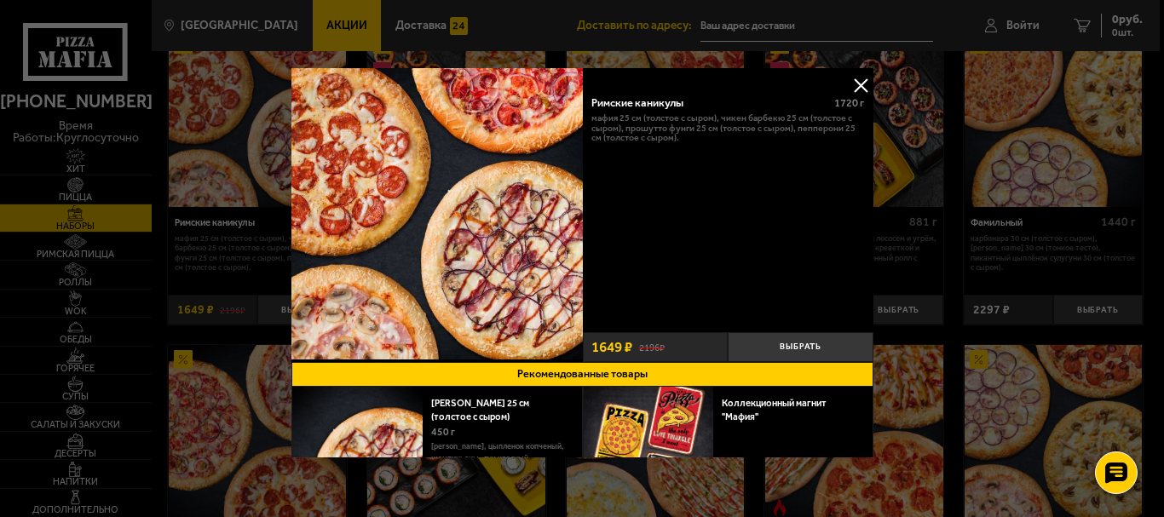
click at [660, 101] on div "Римские каникулы" at bounding box center [708, 102] width 232 height 13
click at [1007, 121] on div at bounding box center [582, 258] width 1164 height 517
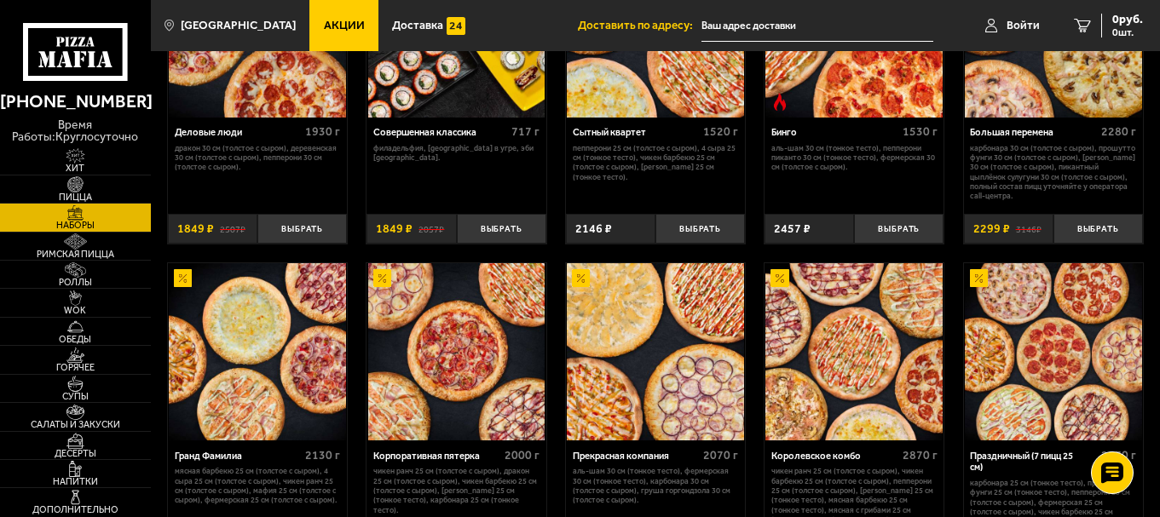
scroll to position [1449, 0]
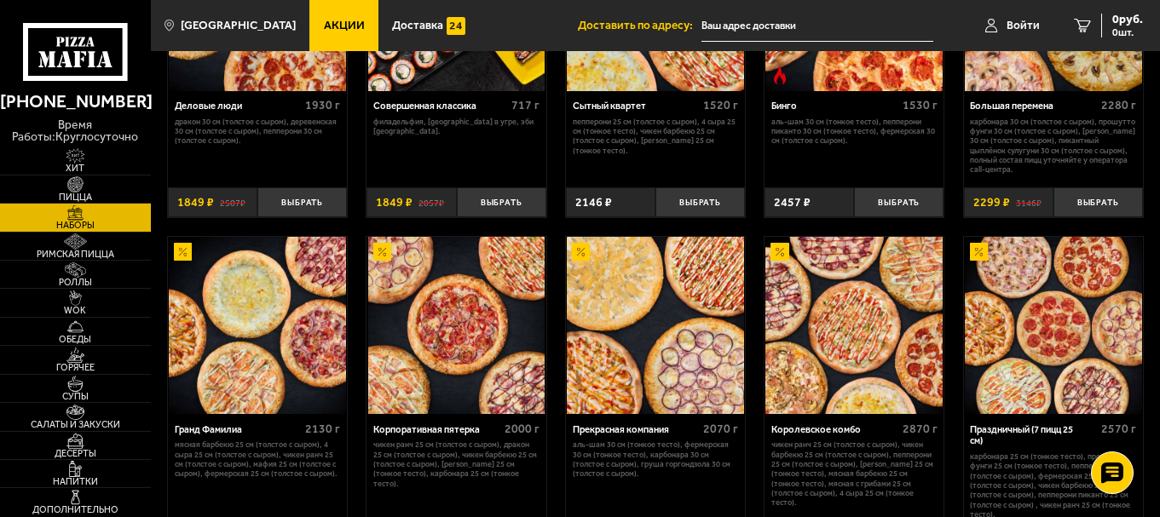
click at [631, 86] on img at bounding box center [655, 2] width 177 height 177
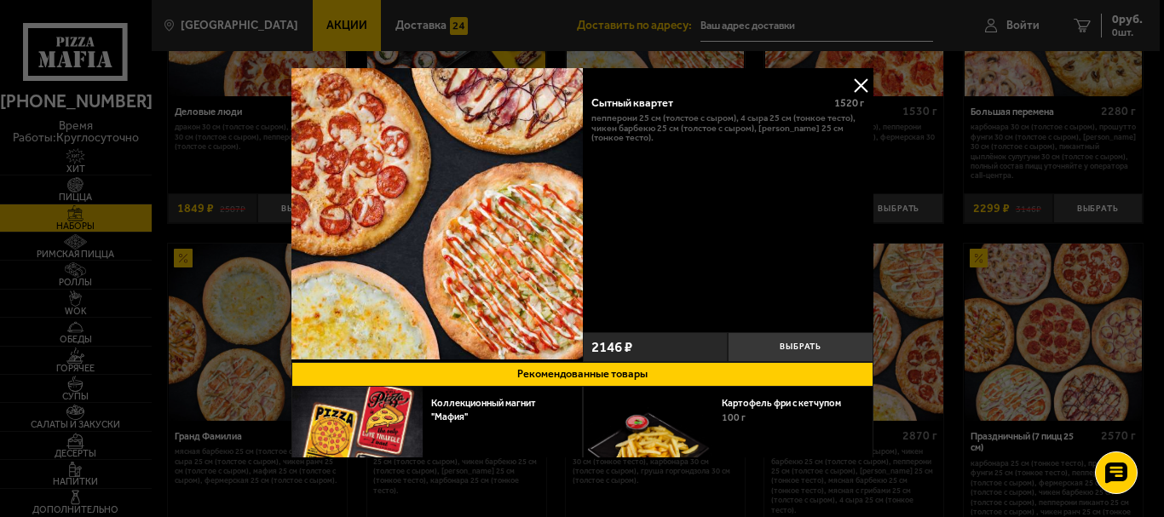
click at [619, 106] on div "Сытный квартет" at bounding box center [708, 102] width 232 height 13
click at [921, 134] on div at bounding box center [582, 258] width 1164 height 517
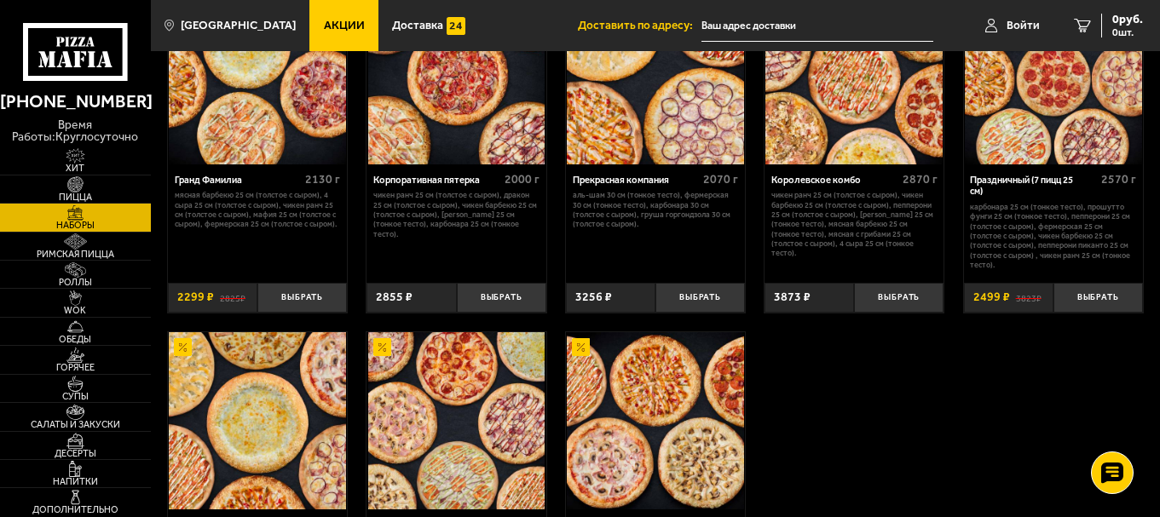
scroll to position [1705, 0]
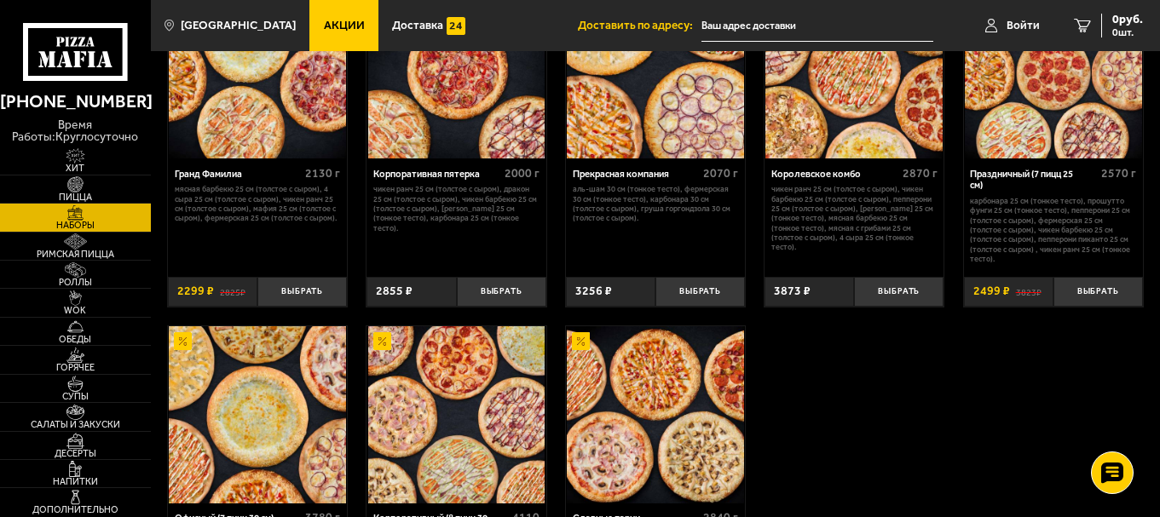
click at [480, 138] on img at bounding box center [456, 69] width 177 height 177
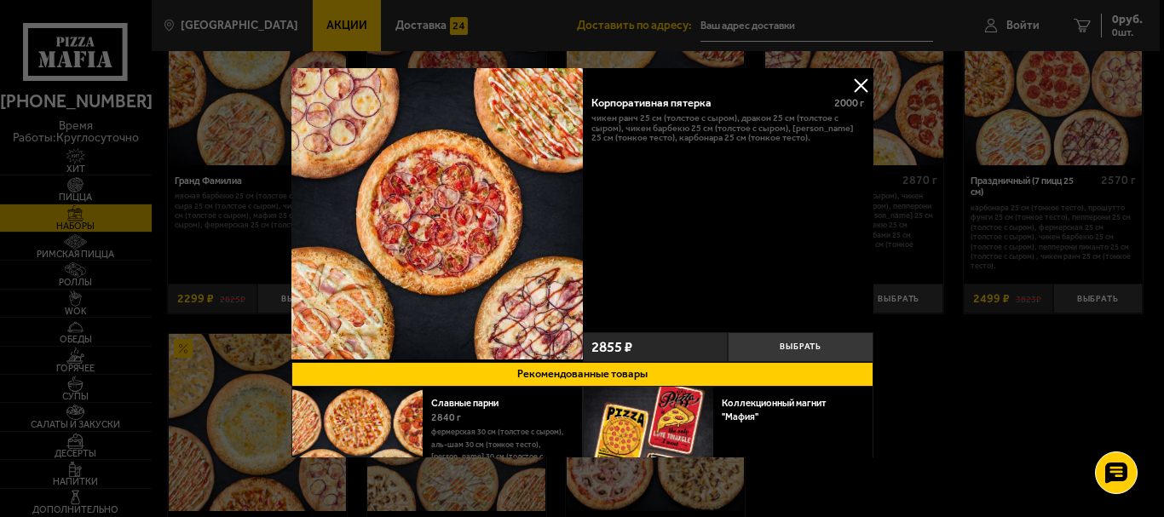
click at [630, 111] on div "Корпоративная пятерка 2000 г" at bounding box center [728, 104] width 273 height 17
click at [632, 103] on div "Корпоративная пятерка" at bounding box center [708, 102] width 232 height 13
click at [891, 126] on div at bounding box center [582, 258] width 1164 height 517
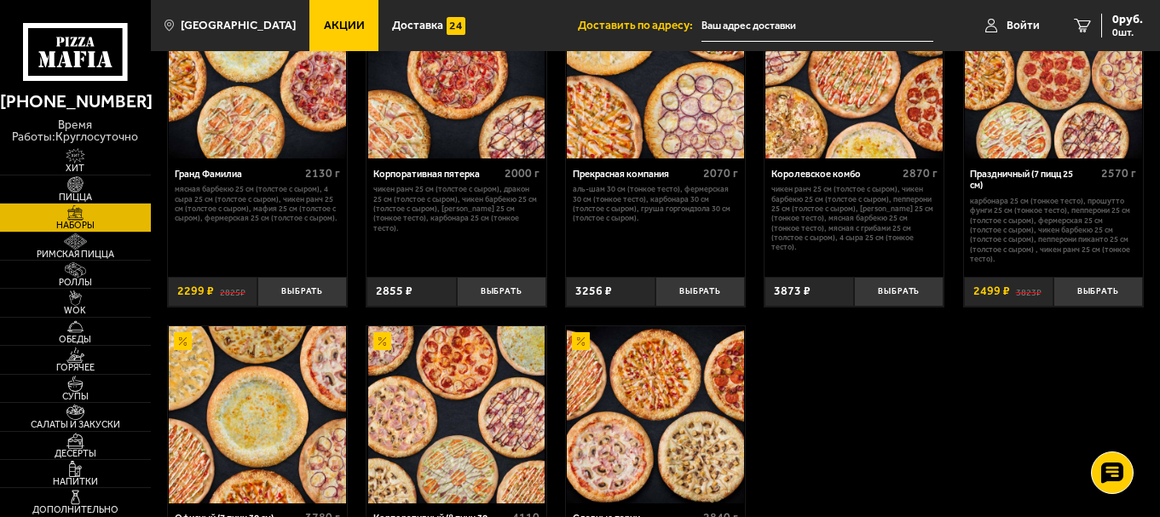
click at [797, 105] on img at bounding box center [853, 69] width 177 height 177
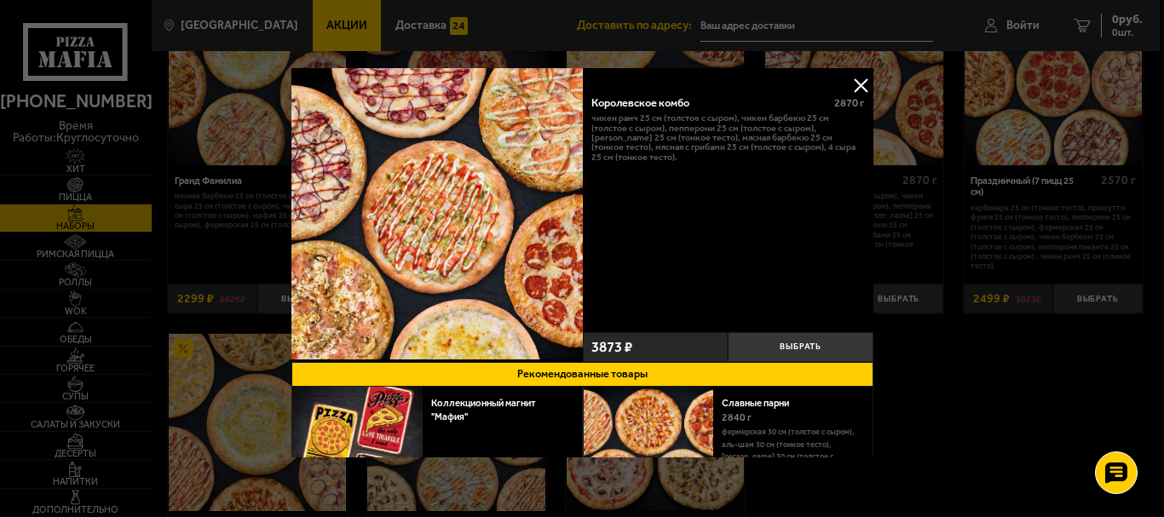
click at [650, 110] on div "Королевское комбо 2870 г" at bounding box center [728, 104] width 273 height 17
click at [654, 101] on div "Королевское комбо" at bounding box center [708, 102] width 232 height 13
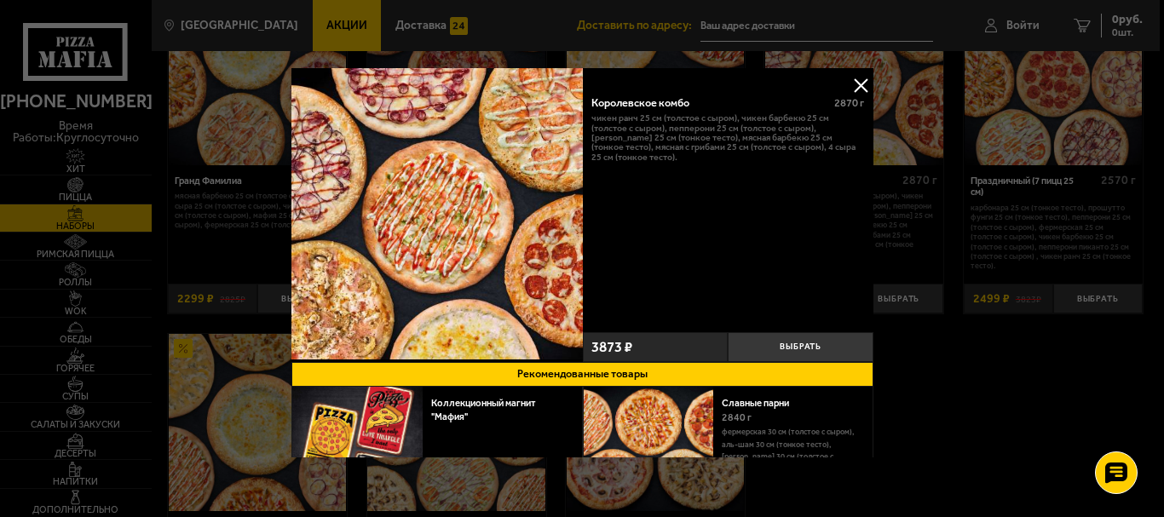
click at [996, 136] on div at bounding box center [582, 258] width 1164 height 517
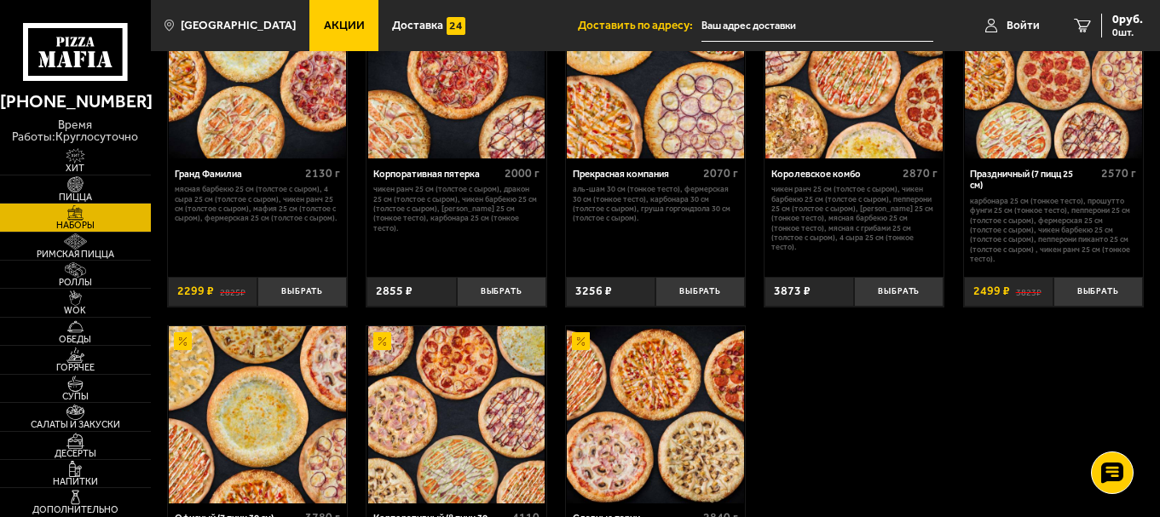
click at [1042, 107] on img at bounding box center [1053, 69] width 177 height 177
click at [1032, 93] on img at bounding box center [1053, 69] width 177 height 177
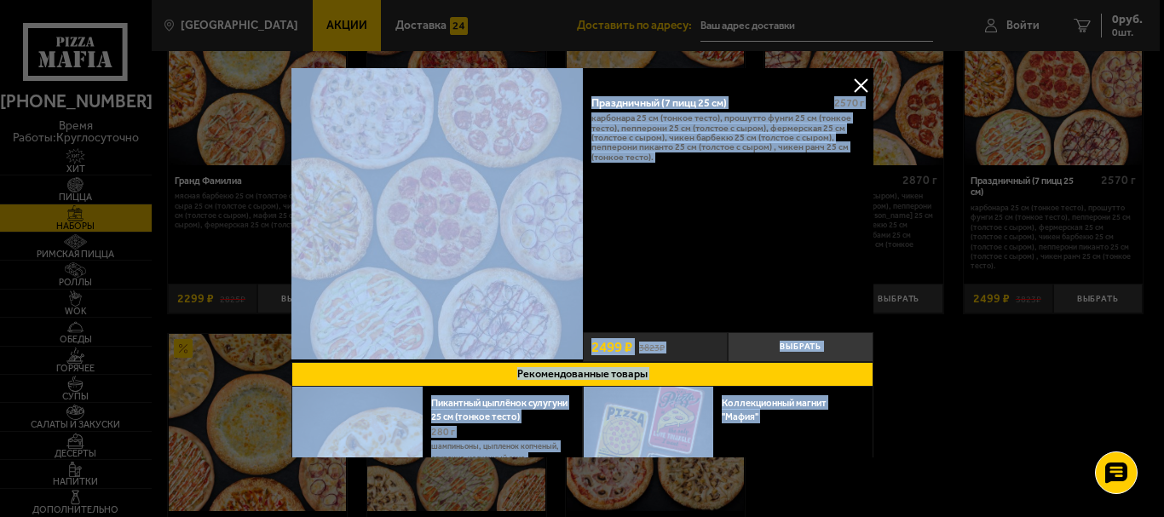
click at [674, 101] on div "Праздничный (7 пицц 25 см)" at bounding box center [708, 102] width 232 height 13
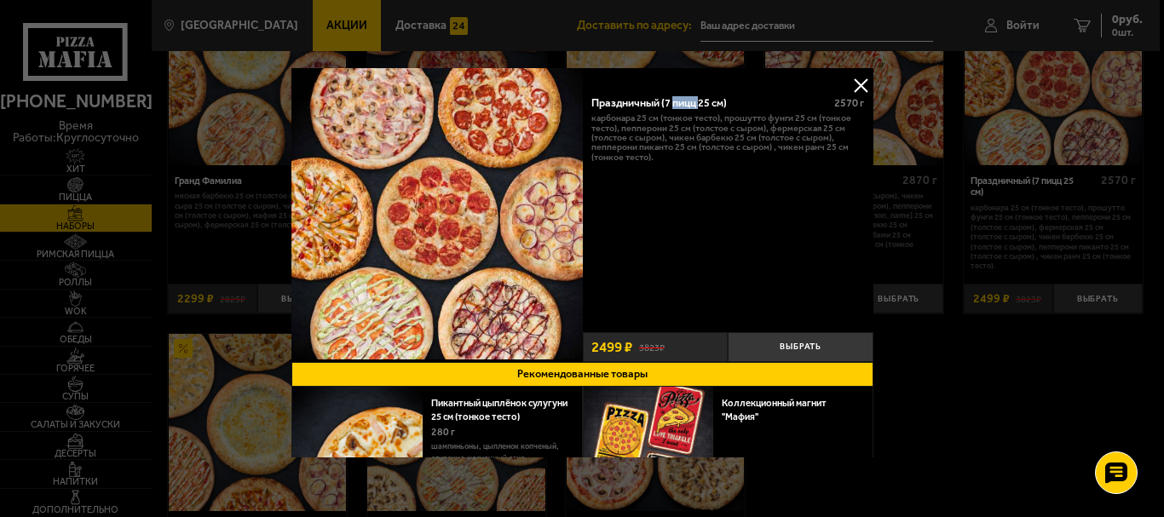
click at [674, 101] on div "Праздничный (7 пицц 25 см)" at bounding box center [708, 102] width 232 height 13
click at [944, 101] on div at bounding box center [582, 258] width 1164 height 517
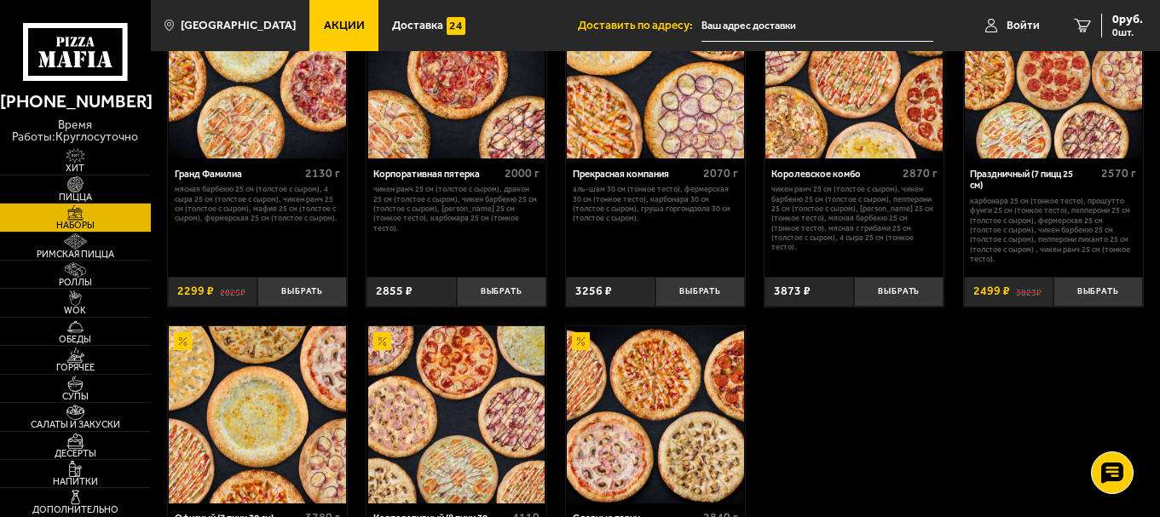
scroll to position [1997, 0]
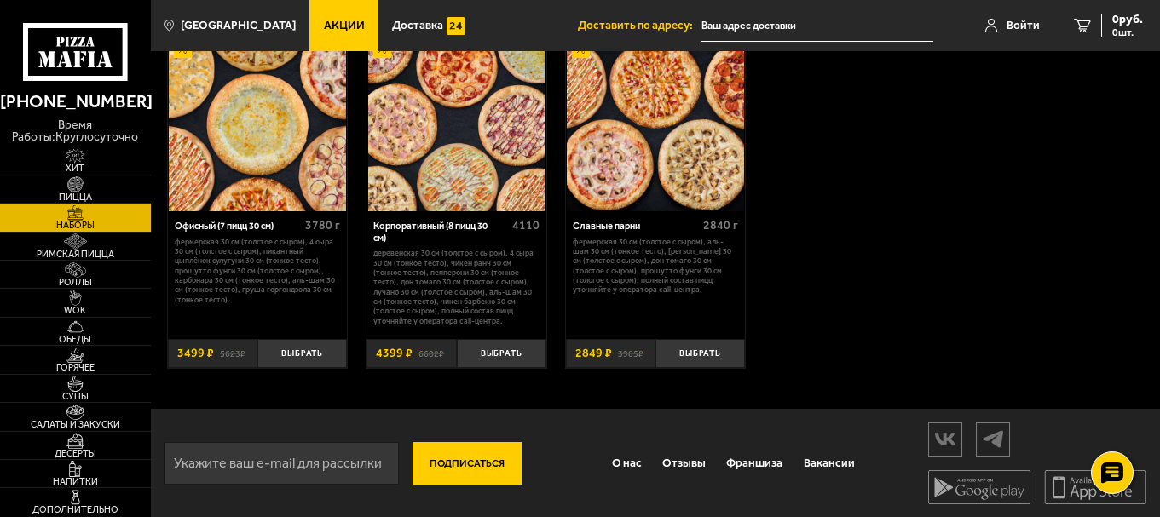
click at [430, 167] on img at bounding box center [456, 122] width 177 height 177
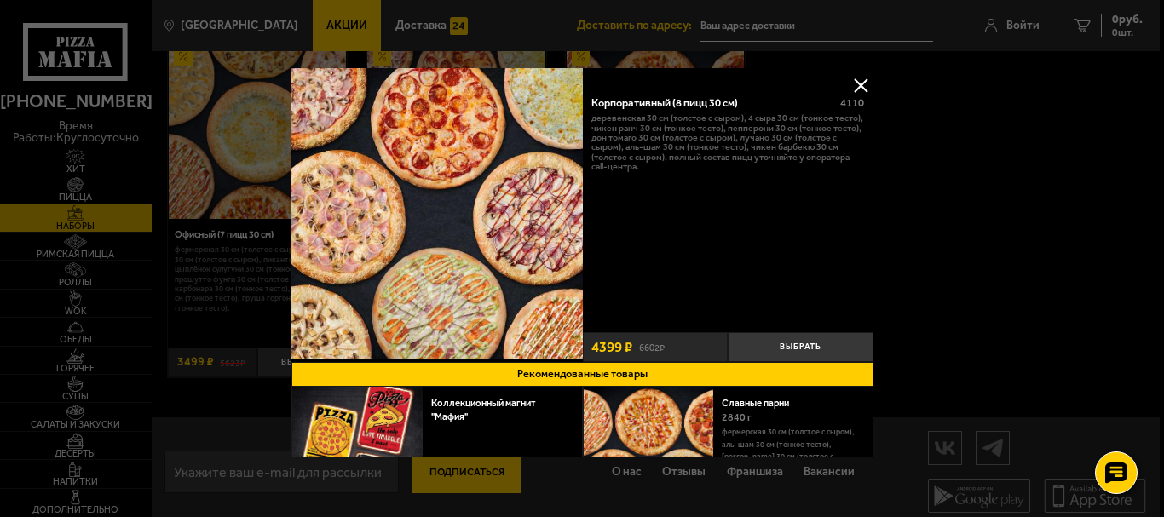
click at [629, 100] on div "Корпоративный (8 пицц 30 см)" at bounding box center [711, 102] width 238 height 13
click at [857, 79] on button at bounding box center [861, 85] width 26 height 26
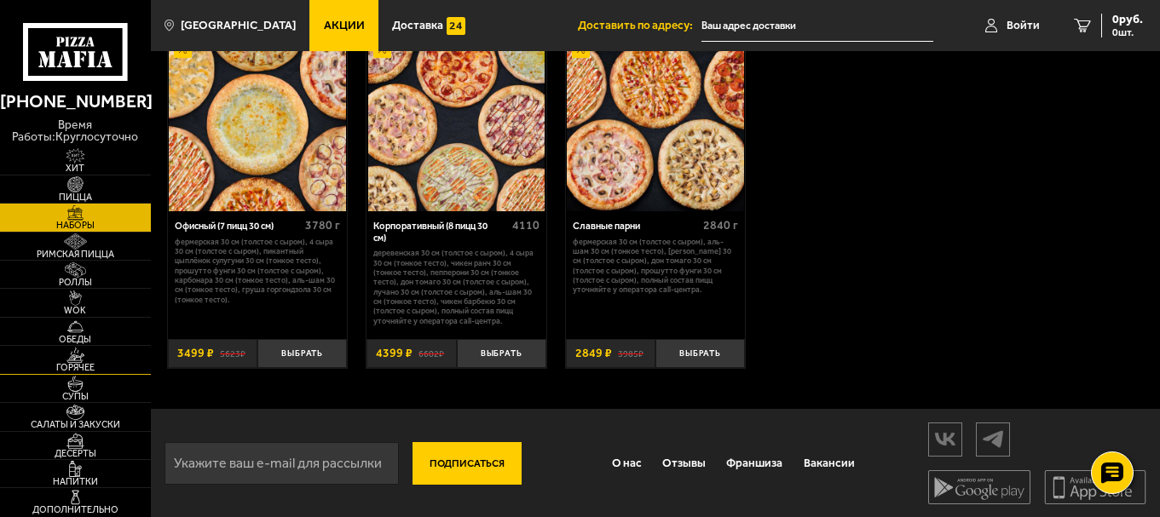
click at [80, 364] on span "Горячее" at bounding box center [75, 367] width 151 height 9
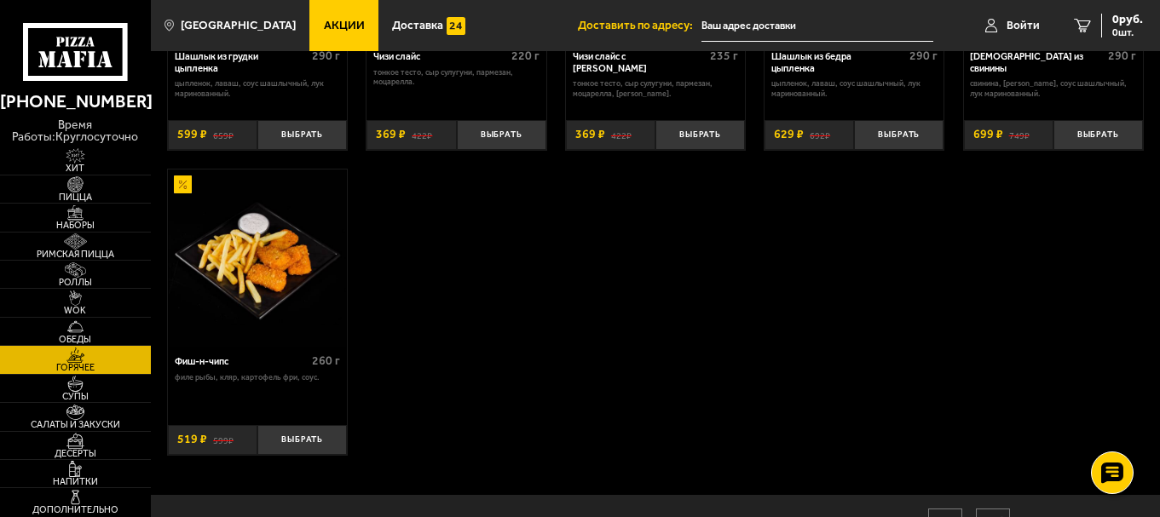
scroll to position [1023, 0]
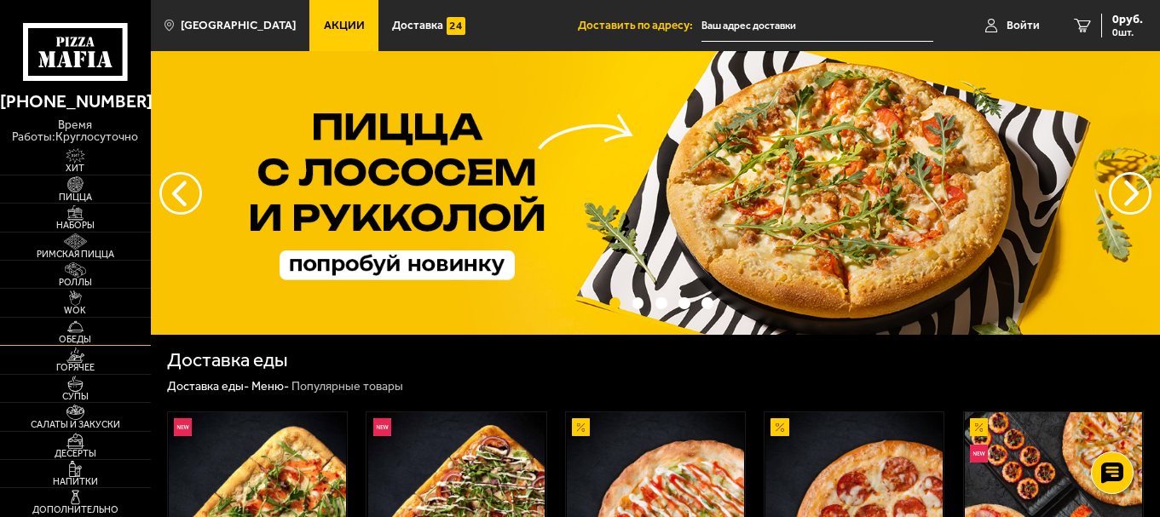
click at [81, 336] on span "Обеды" at bounding box center [75, 339] width 151 height 9
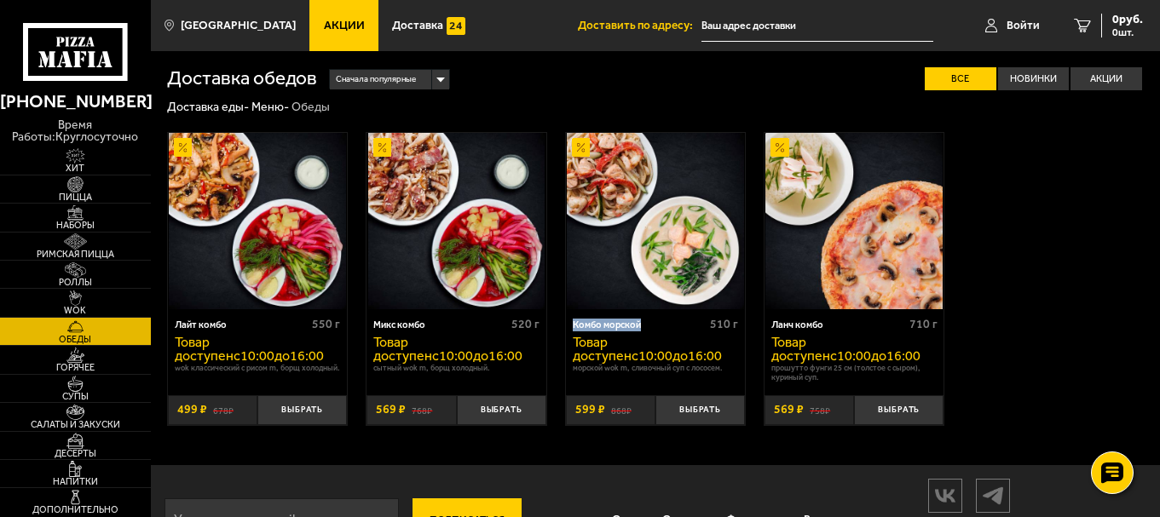
drag, startPoint x: 654, startPoint y: 322, endPoint x: 574, endPoint y: 321, distance: 80.1
click at [574, 316] on div "Комбо морской 510 г Товар доступен c 10:00 до 16:00 Морской Wok M, Сливочный су…" at bounding box center [655, 347] width 179 height 77
copy div "Комбо морской"
click at [65, 365] on span "Горячее" at bounding box center [75, 367] width 151 height 9
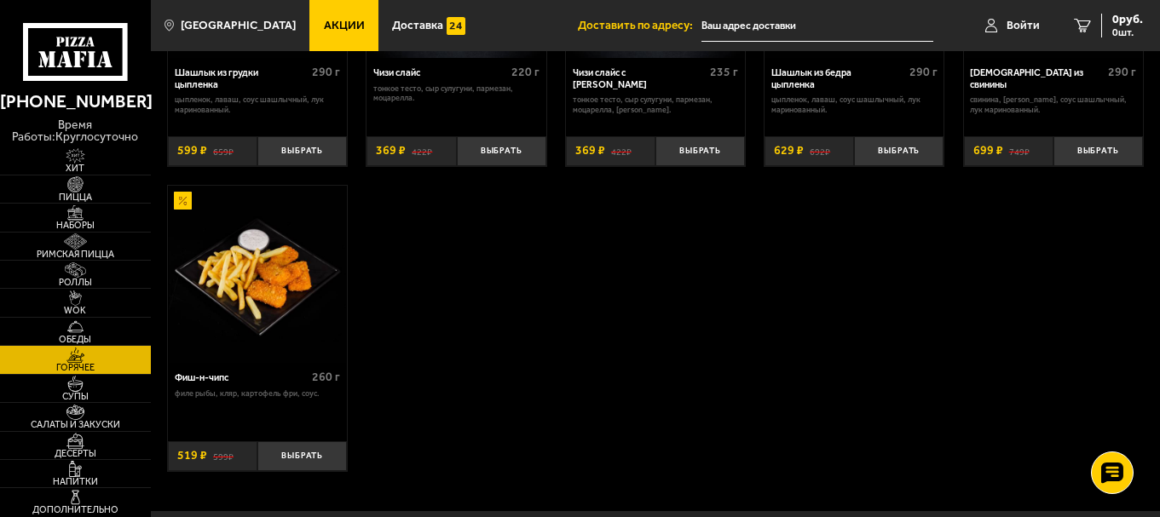
scroll to position [1058, 0]
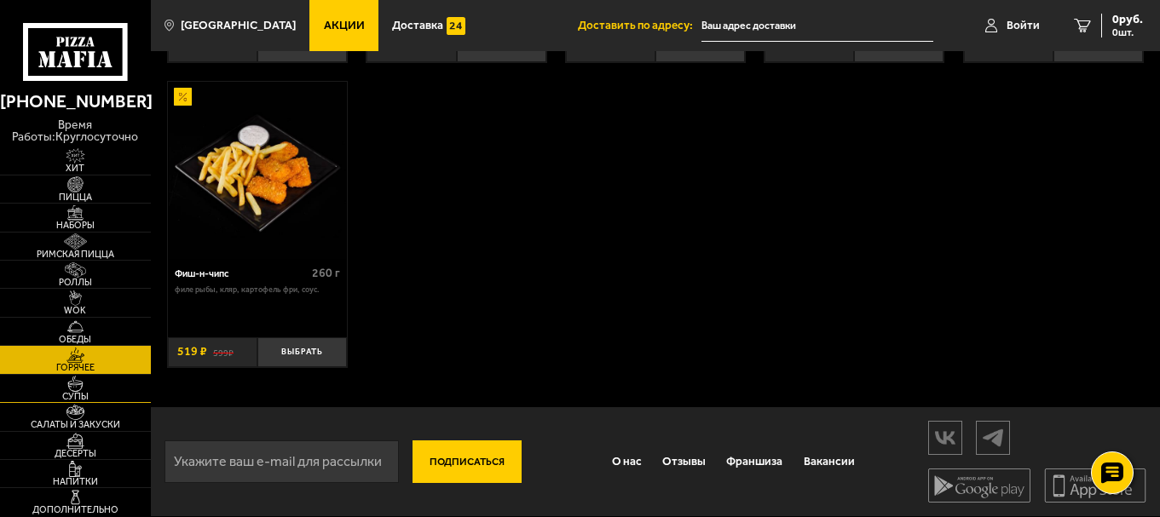
click at [67, 389] on img at bounding box center [75, 383] width 46 height 15
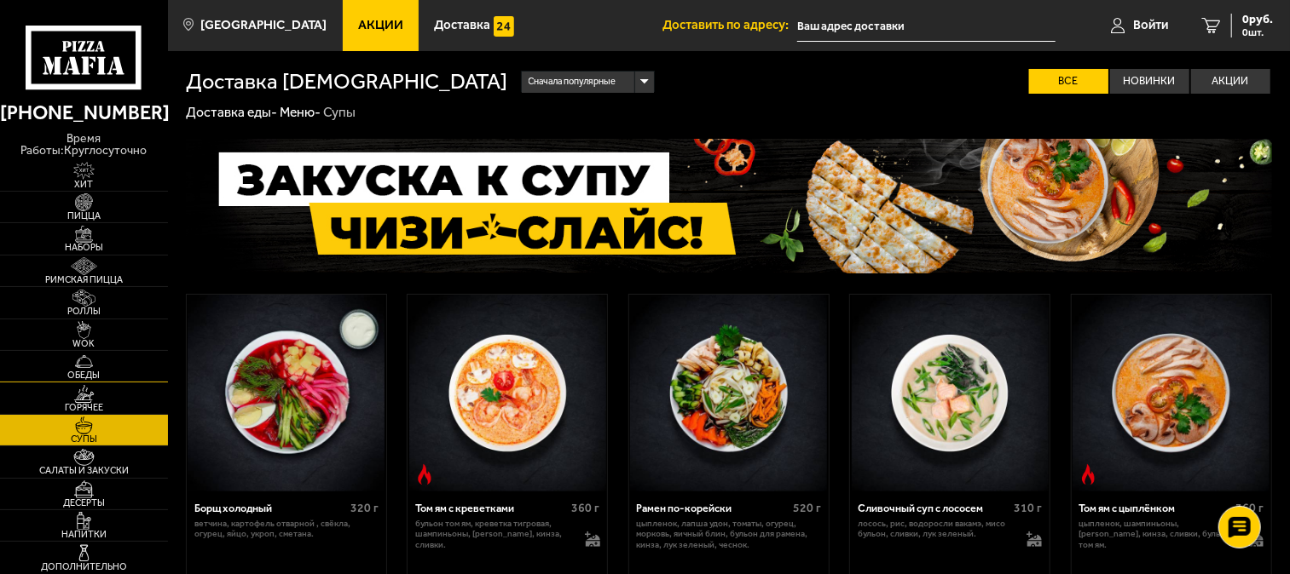
click at [95, 375] on span "Обеды" at bounding box center [84, 375] width 168 height 9
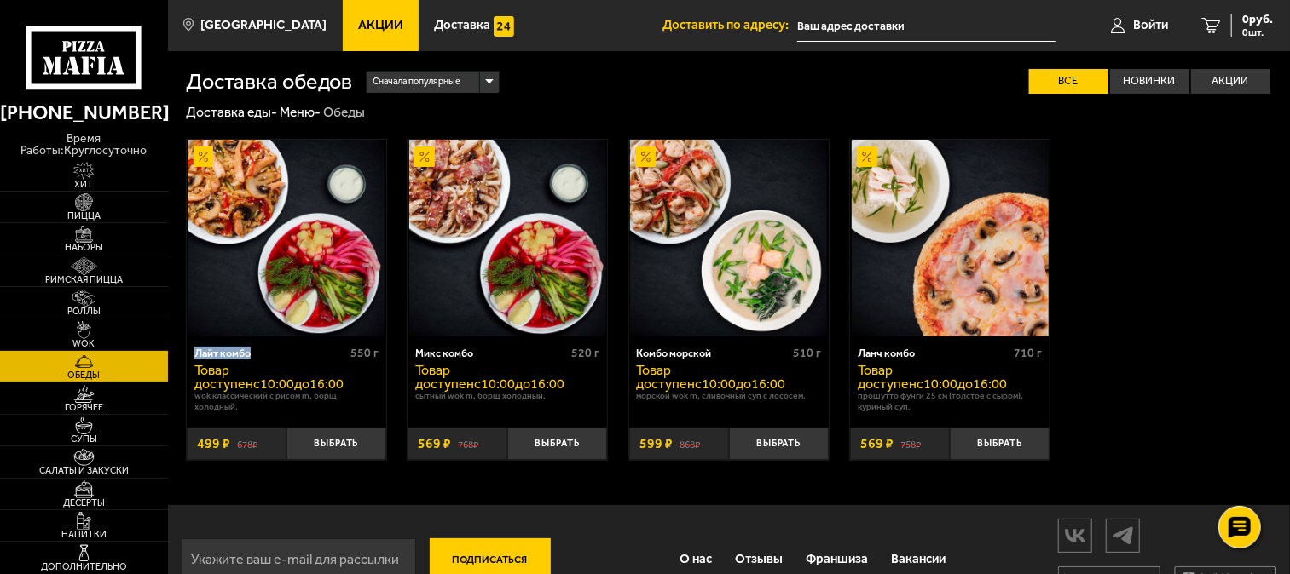
drag, startPoint x: 207, startPoint y: 352, endPoint x: 192, endPoint y: 354, distance: 15.4
click at [192, 354] on div "Лайт комбо 550 г Товар доступен c 10:00 до 16:00 Wok классический с рисом M, Бо…" at bounding box center [286, 377] width 199 height 81
copy div "Лайт комбо"
drag, startPoint x: 428, startPoint y: 343, endPoint x: 412, endPoint y: 339, distance: 16.7
click at [412, 339] on div "Микс комбо 520 г Товар доступен c 10:00 до 16:00 Сытный Wok M, Борщ холодный." at bounding box center [506, 377] width 199 height 81
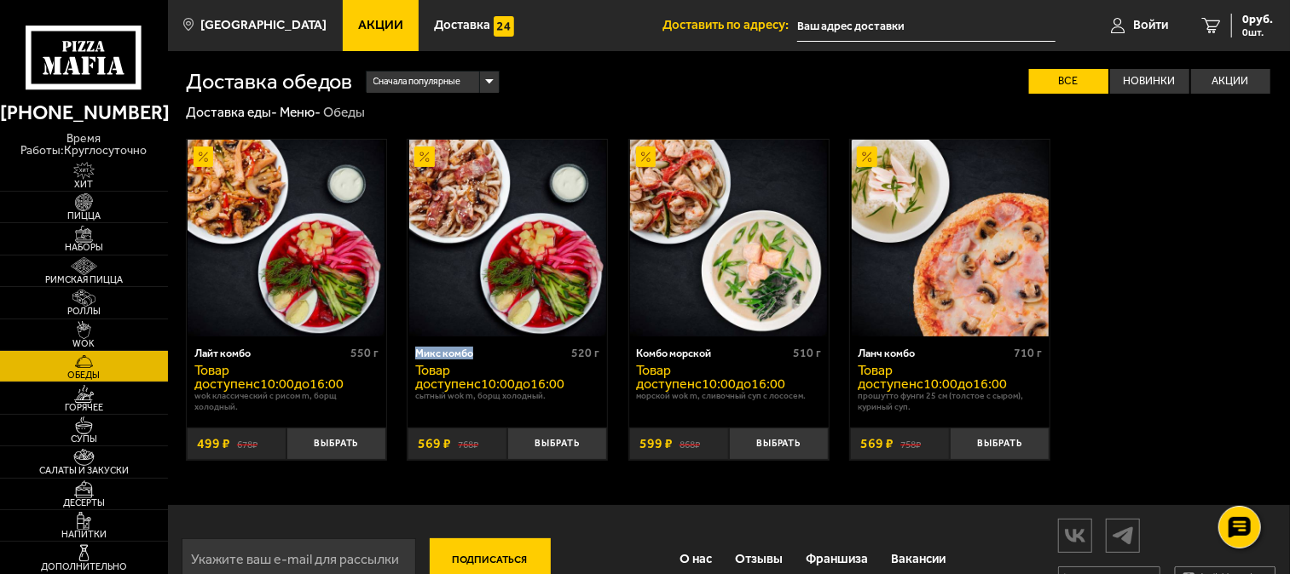
copy div "Микс комбо"
drag, startPoint x: 720, startPoint y: 355, endPoint x: 623, endPoint y: 350, distance: 97.3
click at [623, 350] on div "Лайт комбо 550 г Товар доступен c 10:00 до 16:00 Wok классический с рисом M, Бо…" at bounding box center [729, 300] width 1122 height 359
copy div "Комбо морской"
click at [1121, 247] on div "Лайт комбо 550 г Товар доступен c 10:00 до 16:00 Wok классический с рисом M, Бо…" at bounding box center [729, 300] width 1122 height 359
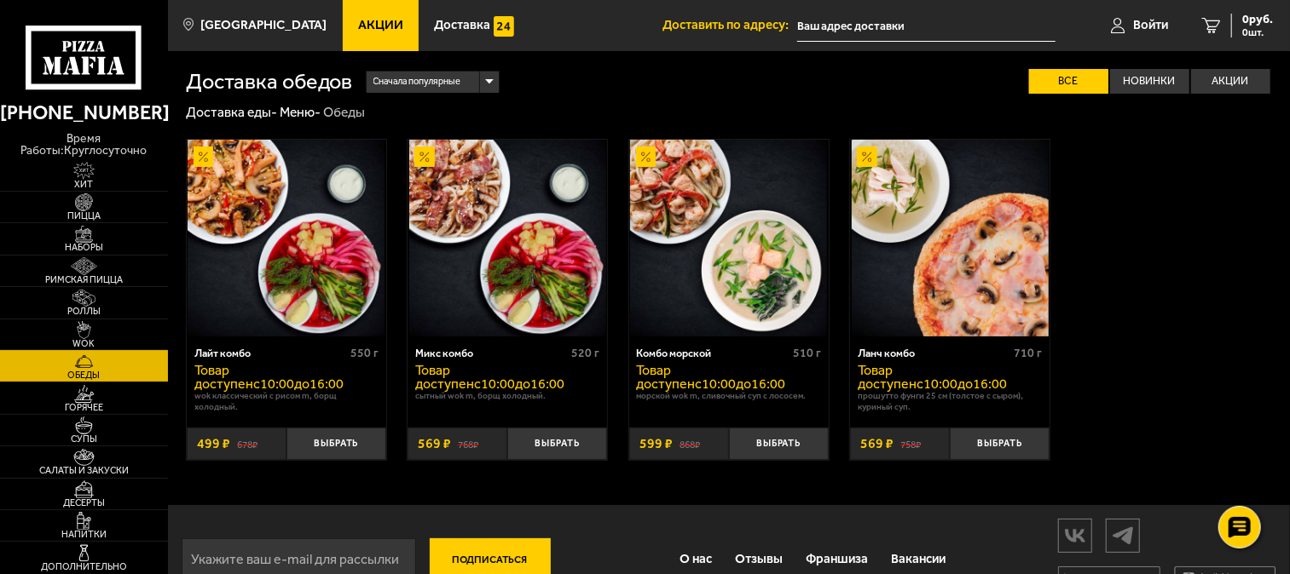
click at [92, 333] on img at bounding box center [84, 330] width 52 height 18
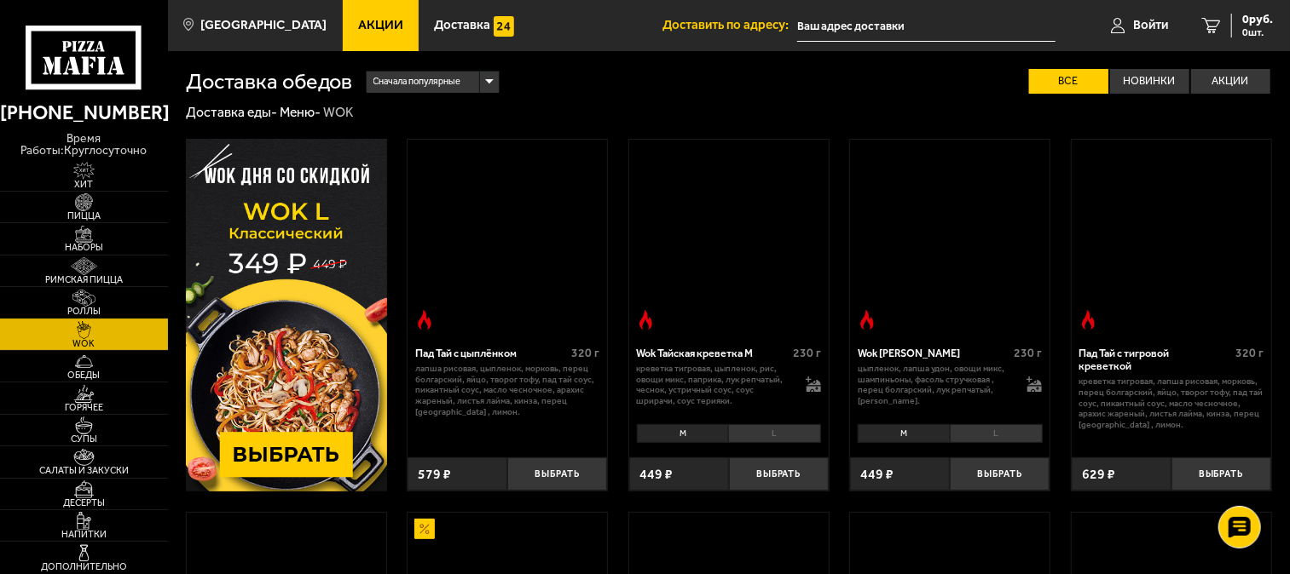
click at [92, 309] on span "Роллы" at bounding box center [84, 311] width 168 height 9
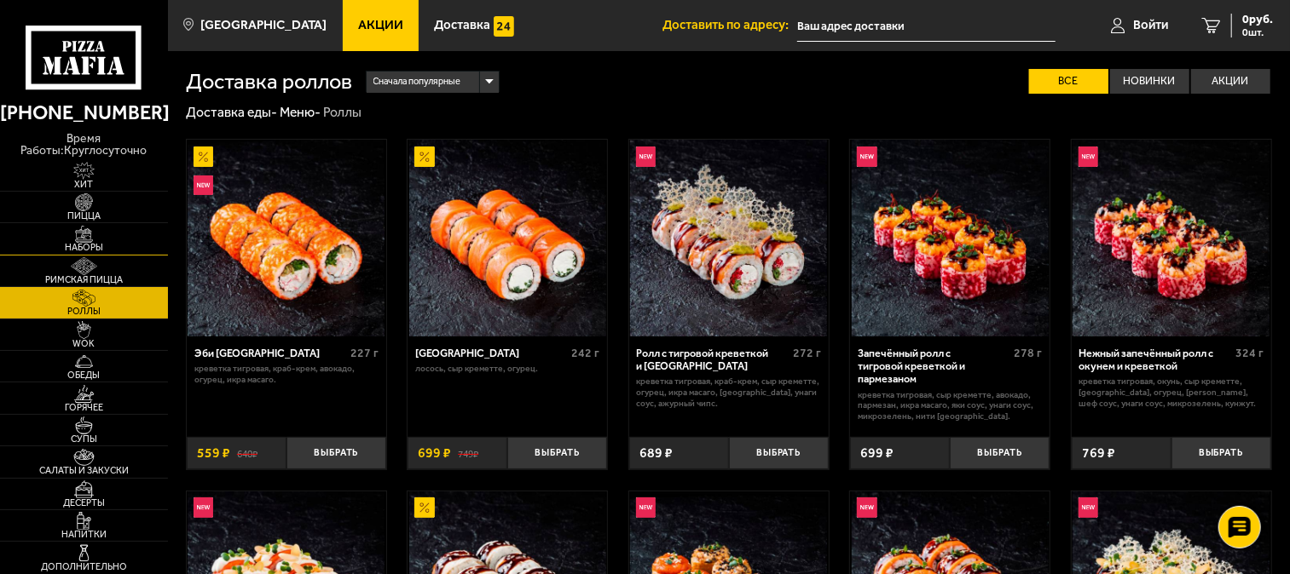
click at [94, 233] on img at bounding box center [84, 235] width 52 height 18
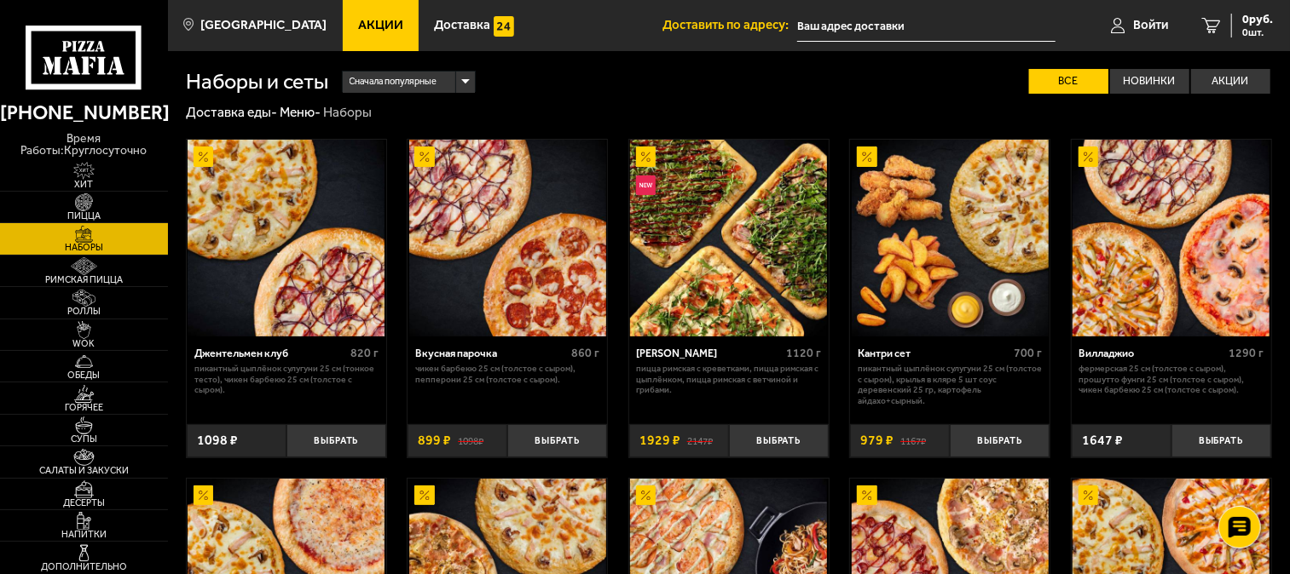
scroll to position [435, 0]
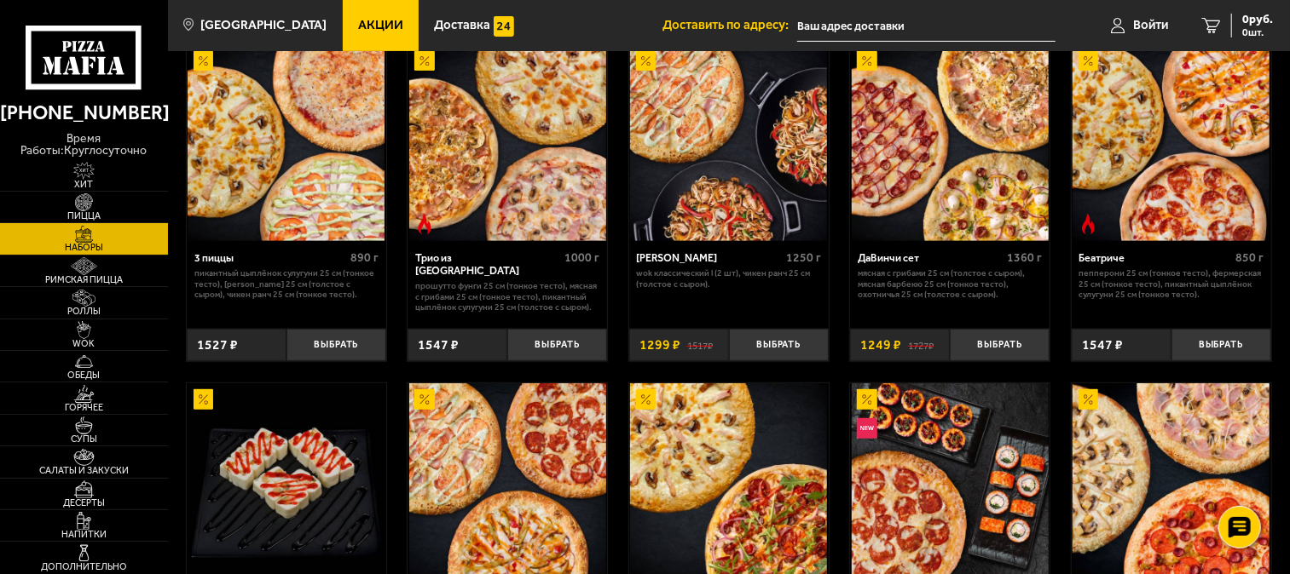
click at [912, 189] on img at bounding box center [949, 142] width 197 height 197
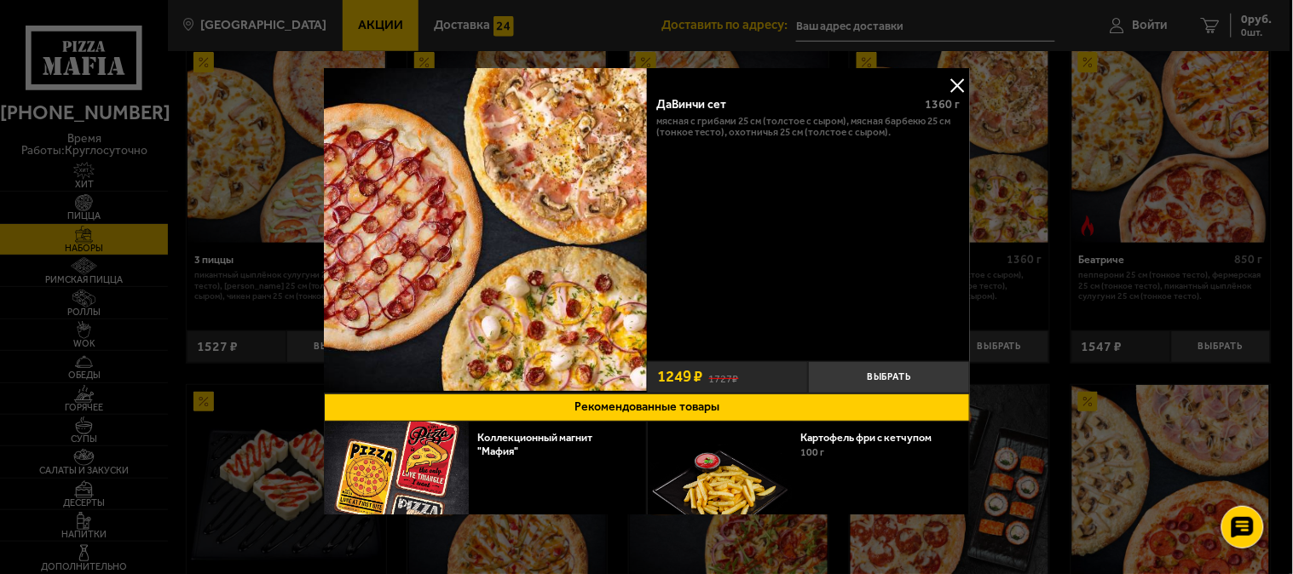
click at [708, 104] on div "ДаВинчи сет" at bounding box center [784, 104] width 256 height 14
click at [704, 103] on div "ДаВинчи сет" at bounding box center [784, 104] width 256 height 14
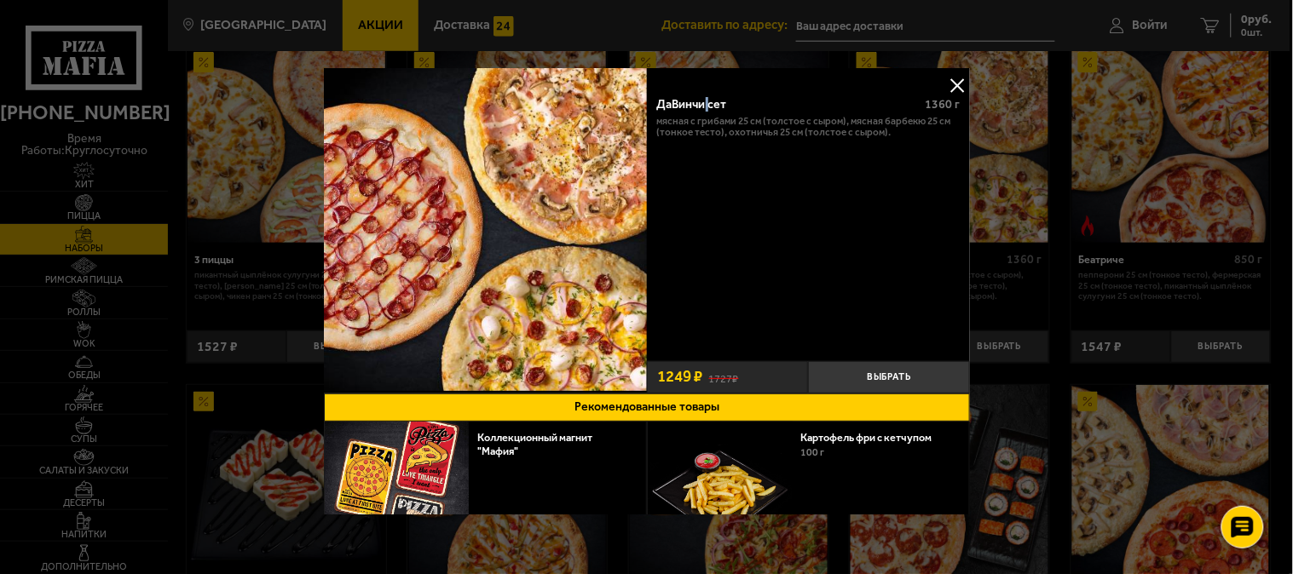
click at [694, 95] on div "ДаВинчи сет 1360 г Мясная с грибами 25 см (толстое с сыром), Мясная Барбекю 25 …" at bounding box center [808, 219] width 323 height 269
copy div "ДаВинчи сет"
click at [944, 78] on button at bounding box center [957, 85] width 26 height 26
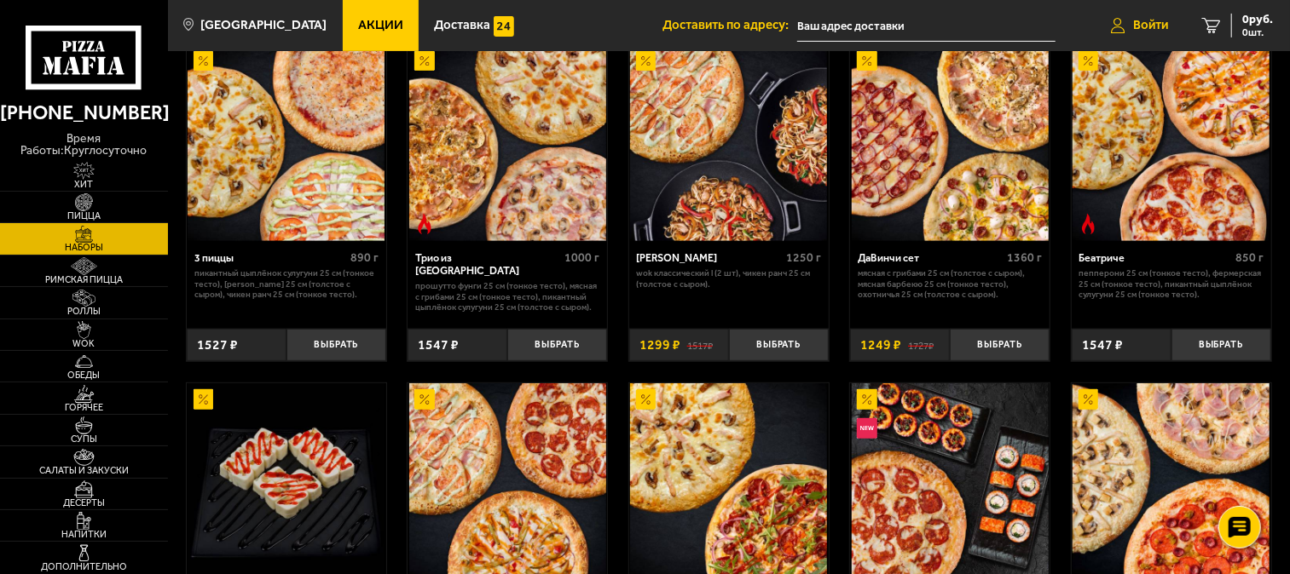
scroll to position [1812, 0]
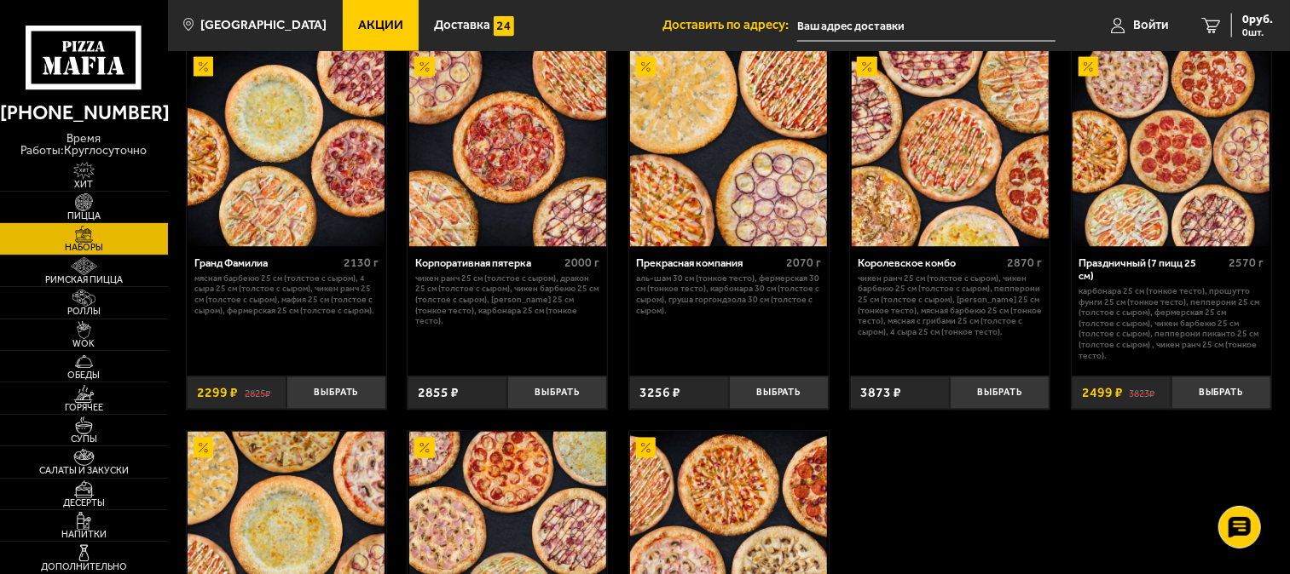
click at [1017, 194] on img at bounding box center [949, 148] width 197 height 197
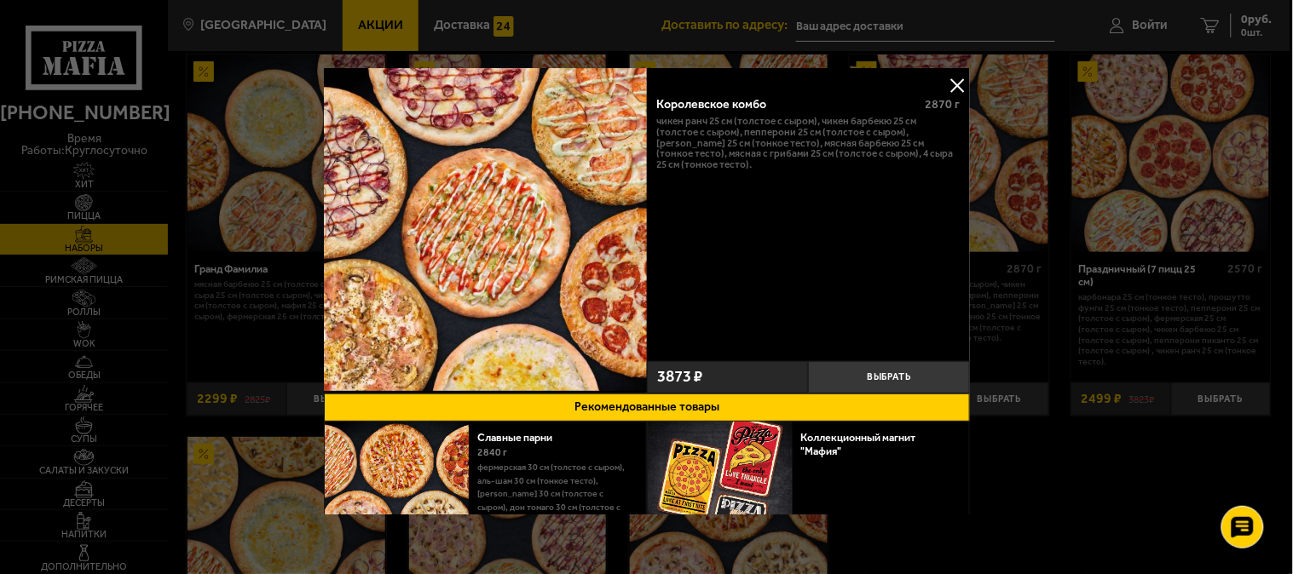
click at [730, 97] on div "Королевское комбо" at bounding box center [784, 104] width 256 height 14
copy div "Королевское комбо"
click at [961, 84] on button at bounding box center [957, 85] width 26 height 26
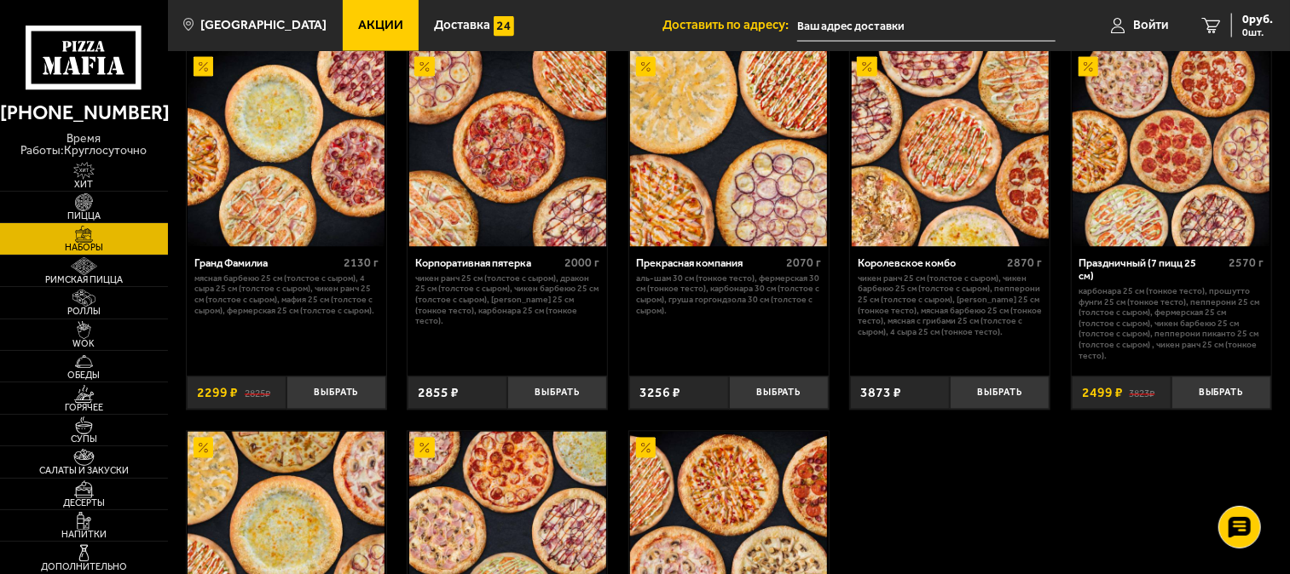
click at [230, 209] on img at bounding box center [286, 148] width 197 height 197
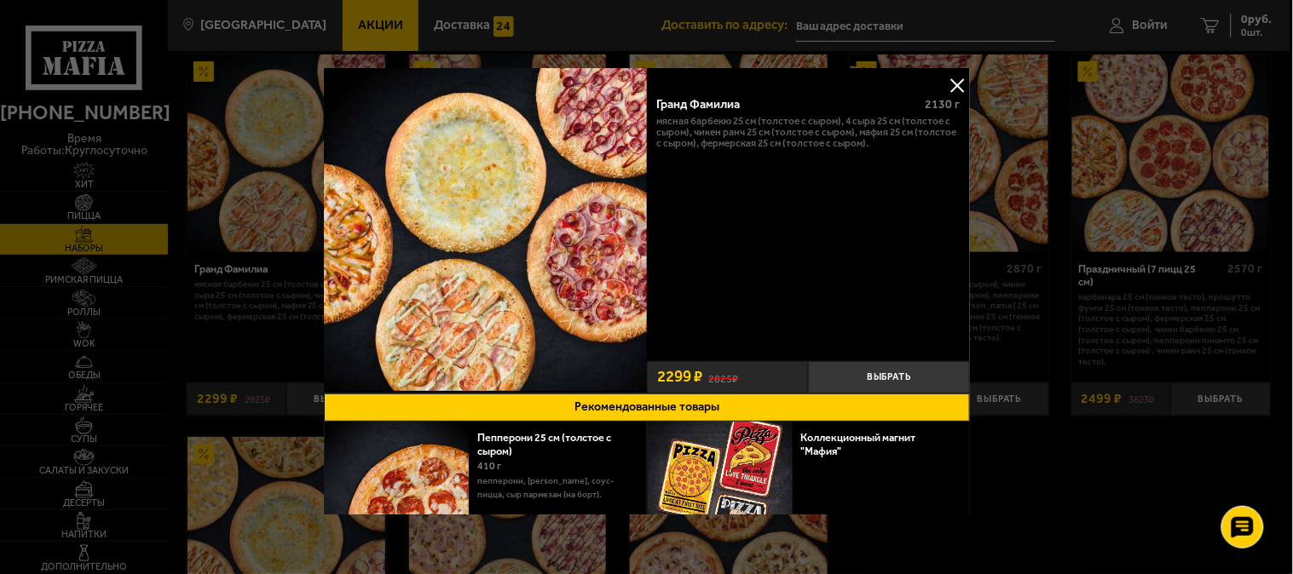
click at [683, 98] on div "Гранд Фамилиа" at bounding box center [784, 104] width 256 height 14
click at [682, 98] on div "Гранд Фамилиа" at bounding box center [784, 104] width 256 height 14
copy div "Гранд Фамилиа"
click at [816, 41] on div at bounding box center [646, 287] width 1293 height 574
